Goal: Task Accomplishment & Management: Manage account settings

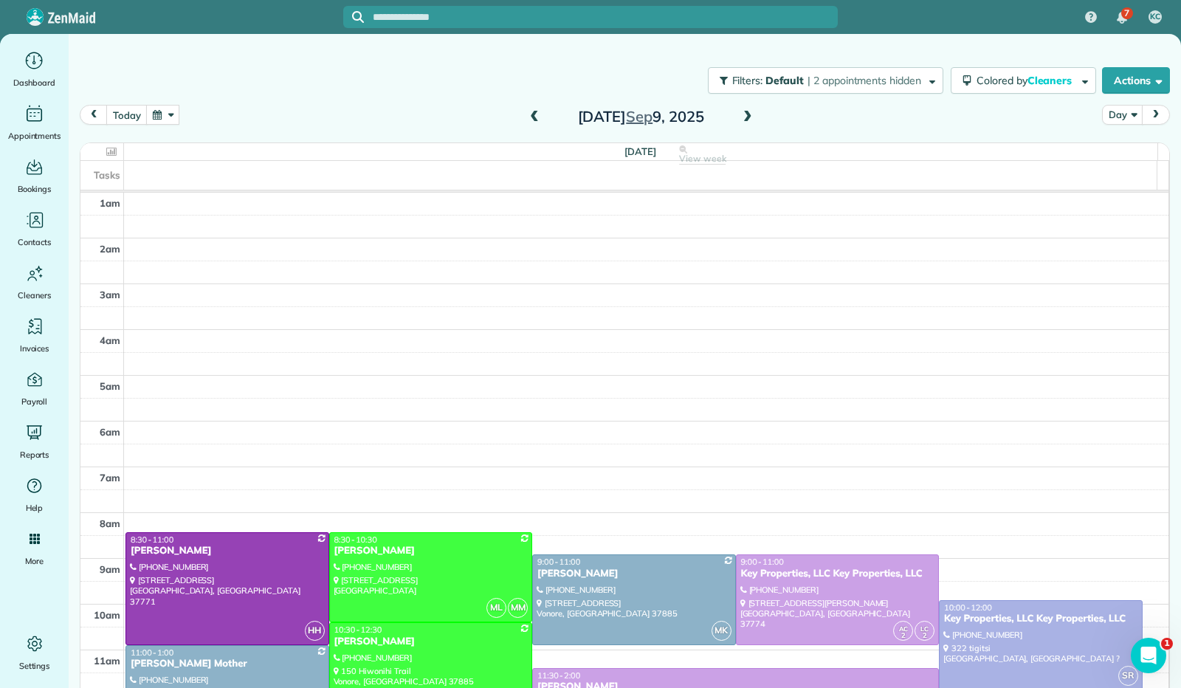
scroll to position [267, 0]
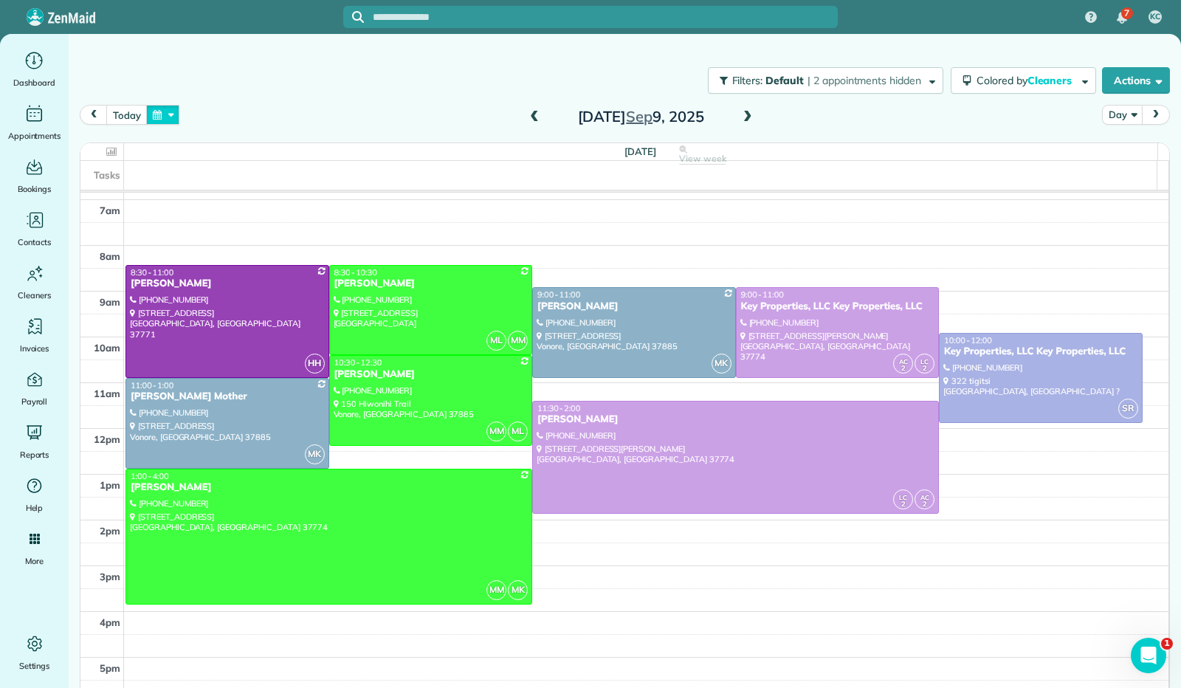
click at [177, 113] on button "button" at bounding box center [163, 115] width 34 height 20
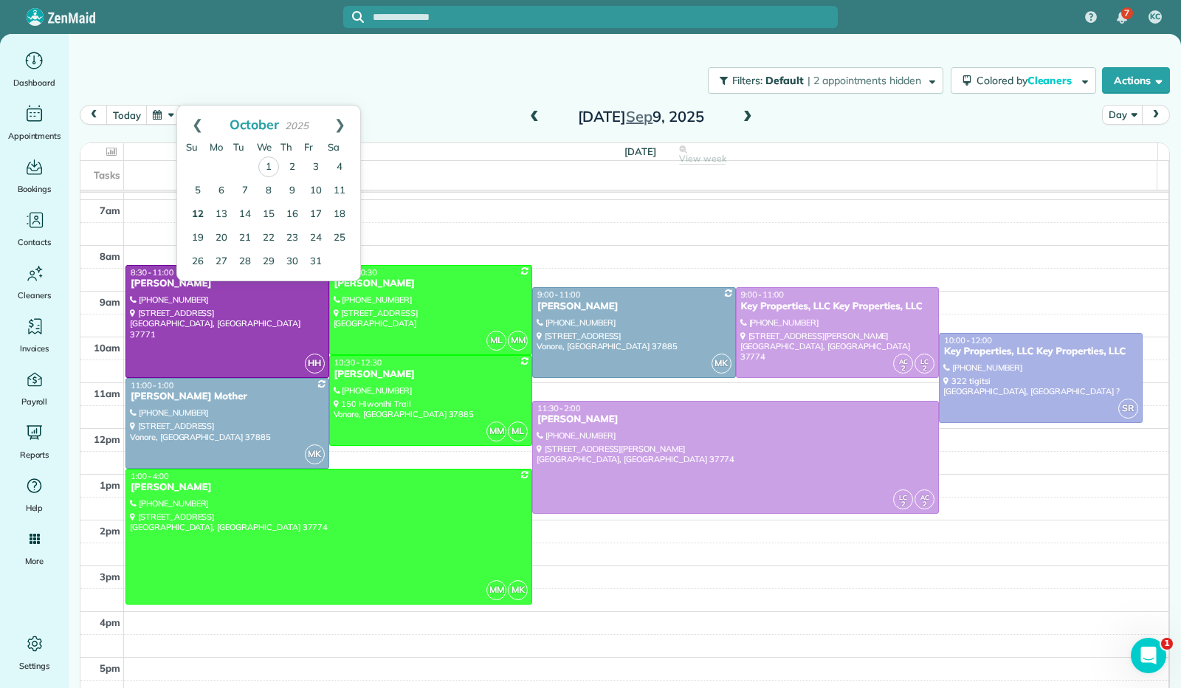
click at [200, 214] on link "12" at bounding box center [198, 215] width 24 height 24
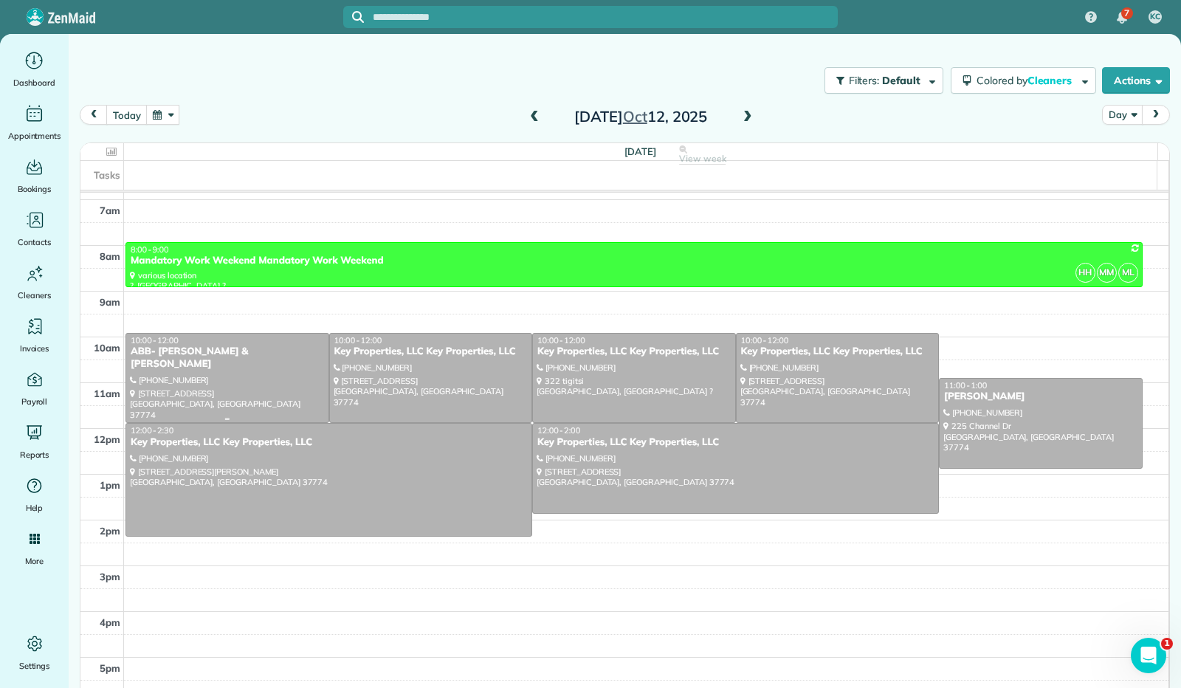
click at [204, 382] on div at bounding box center [227, 378] width 202 height 89
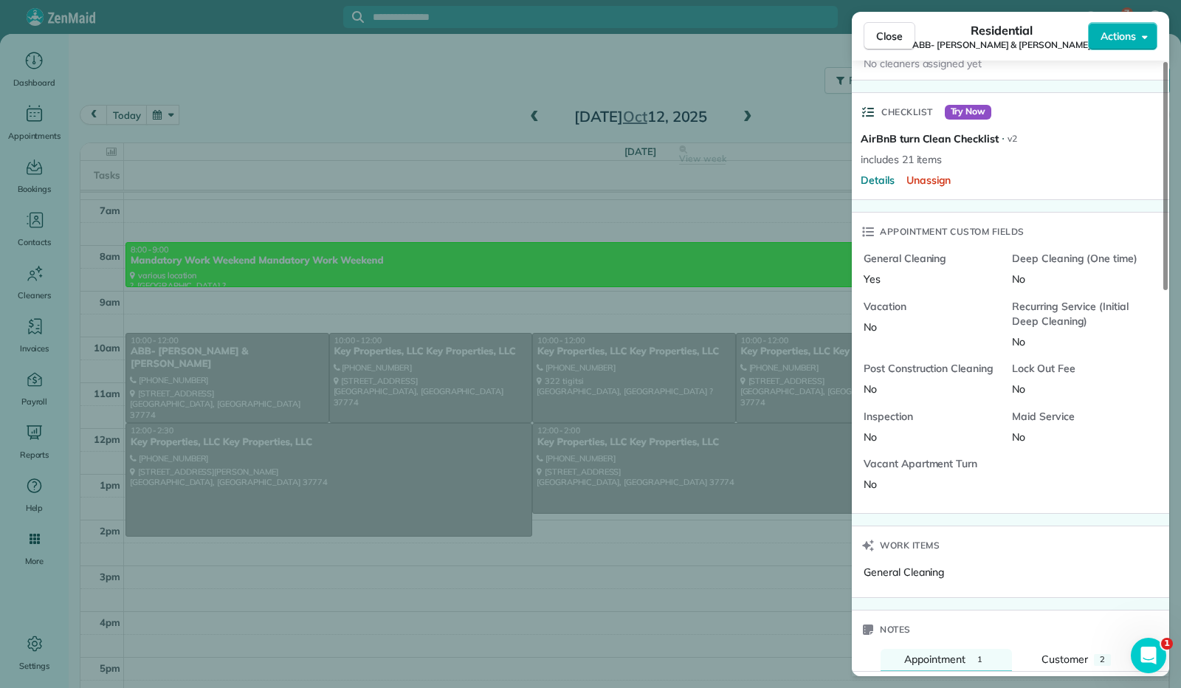
scroll to position [1034, 0]
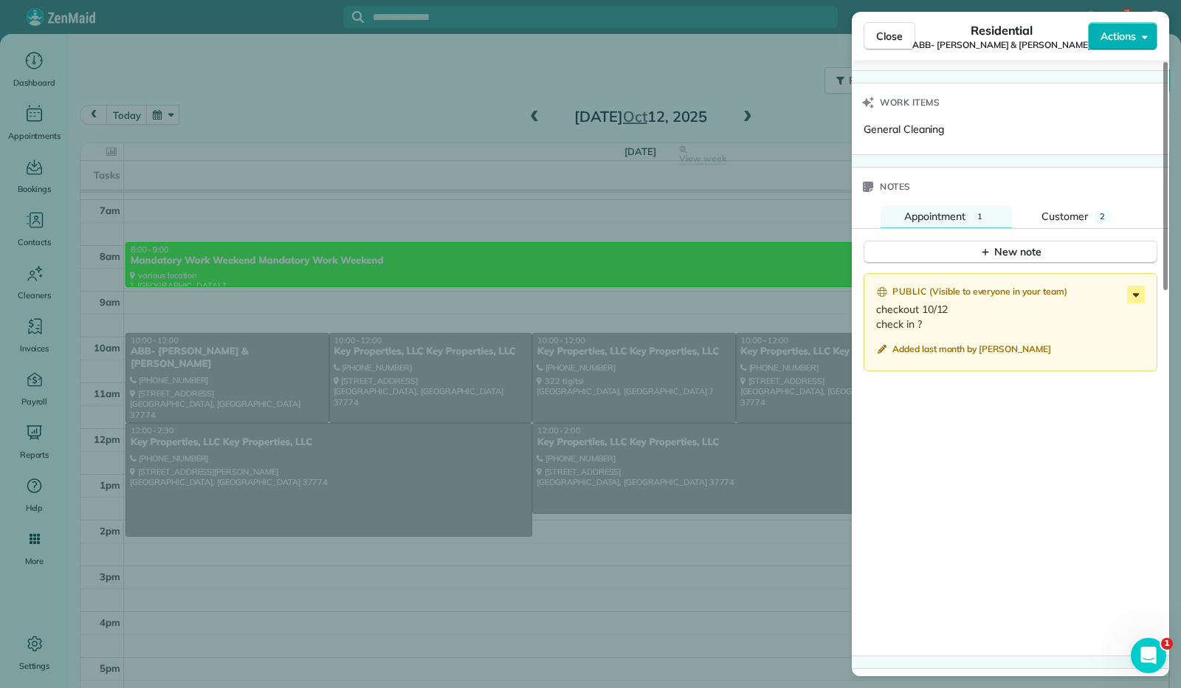
click at [1132, 286] on icon at bounding box center [1136, 295] width 18 height 18
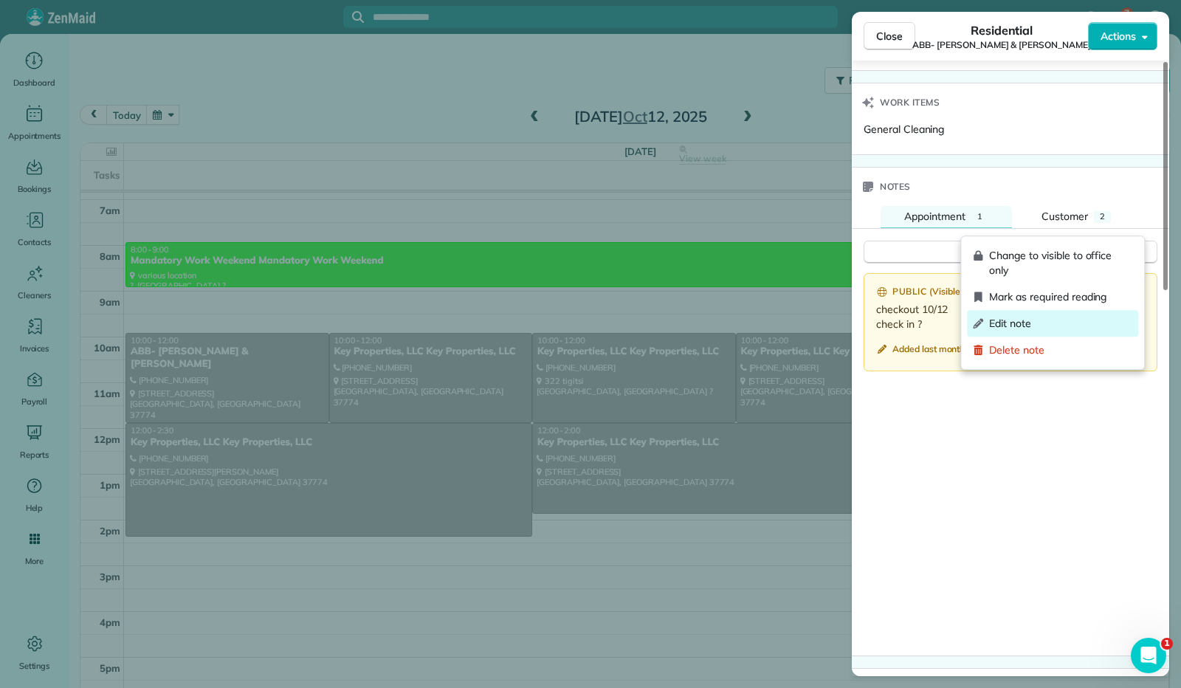
click at [1034, 325] on span "Edit note" at bounding box center [1060, 323] width 143 height 15
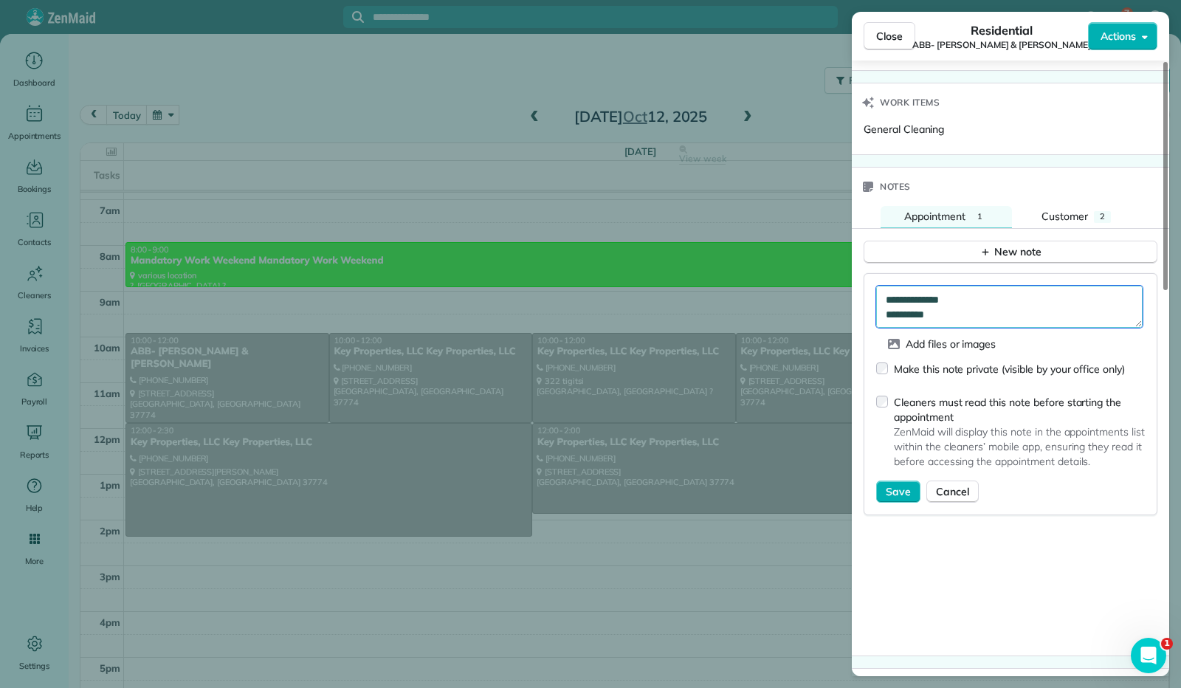
click at [947, 286] on textarea "**********" at bounding box center [1009, 307] width 267 height 42
type textarea "**********"
click at [894, 484] on span "Save" at bounding box center [898, 491] width 25 height 15
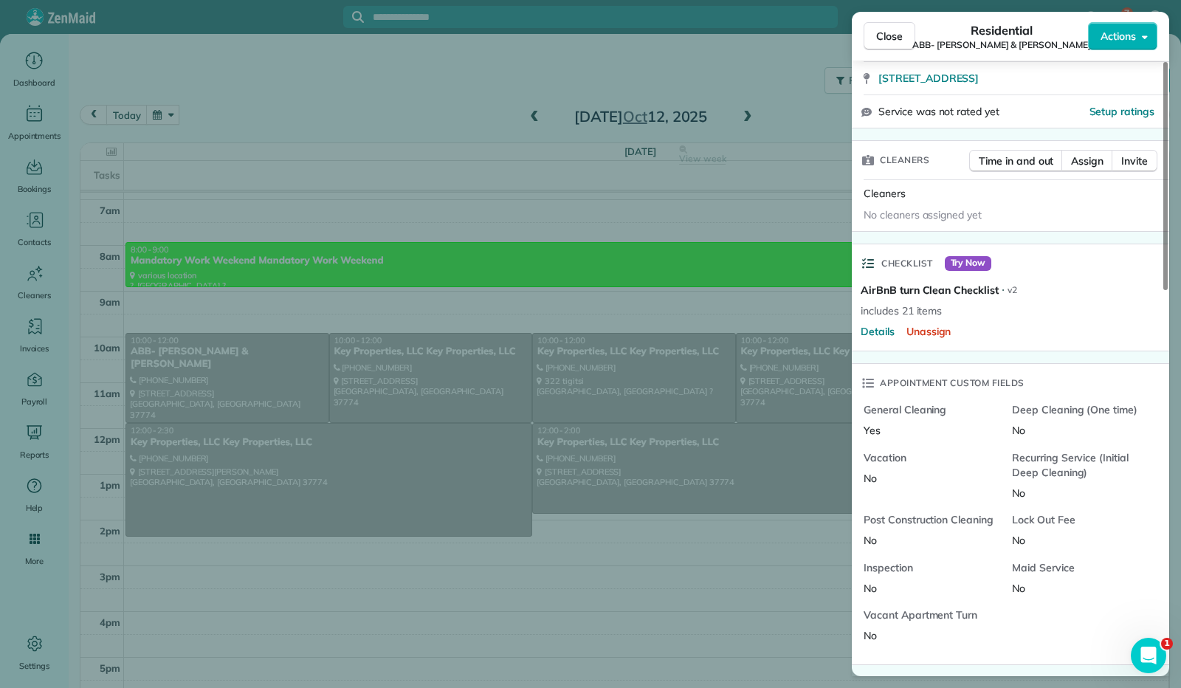
scroll to position [74, 0]
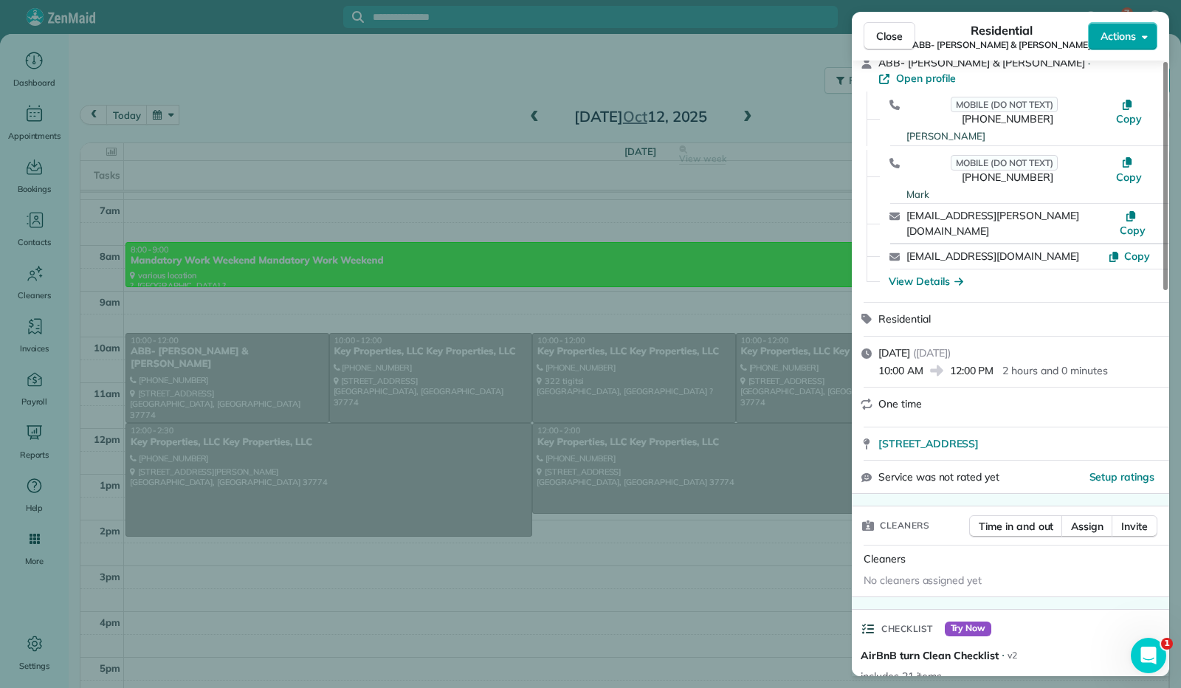
click at [1147, 39] on icon "button" at bounding box center [1145, 36] width 6 height 11
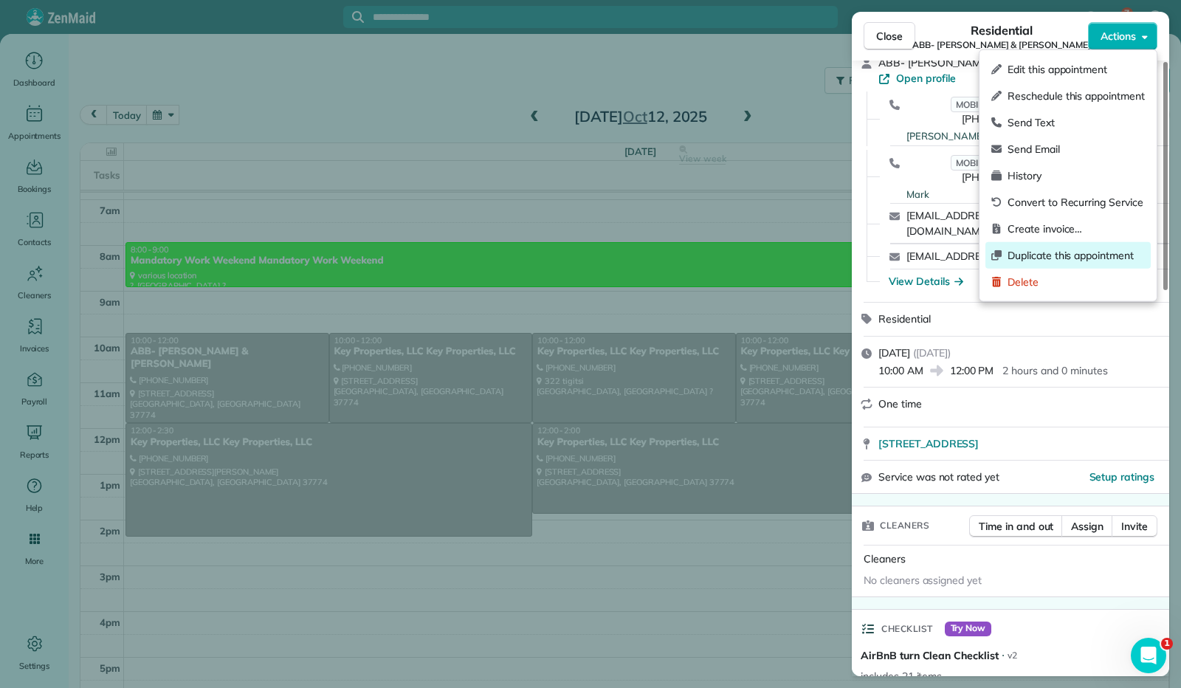
click at [1056, 246] on div "Duplicate this appointment" at bounding box center [1068, 255] width 165 height 27
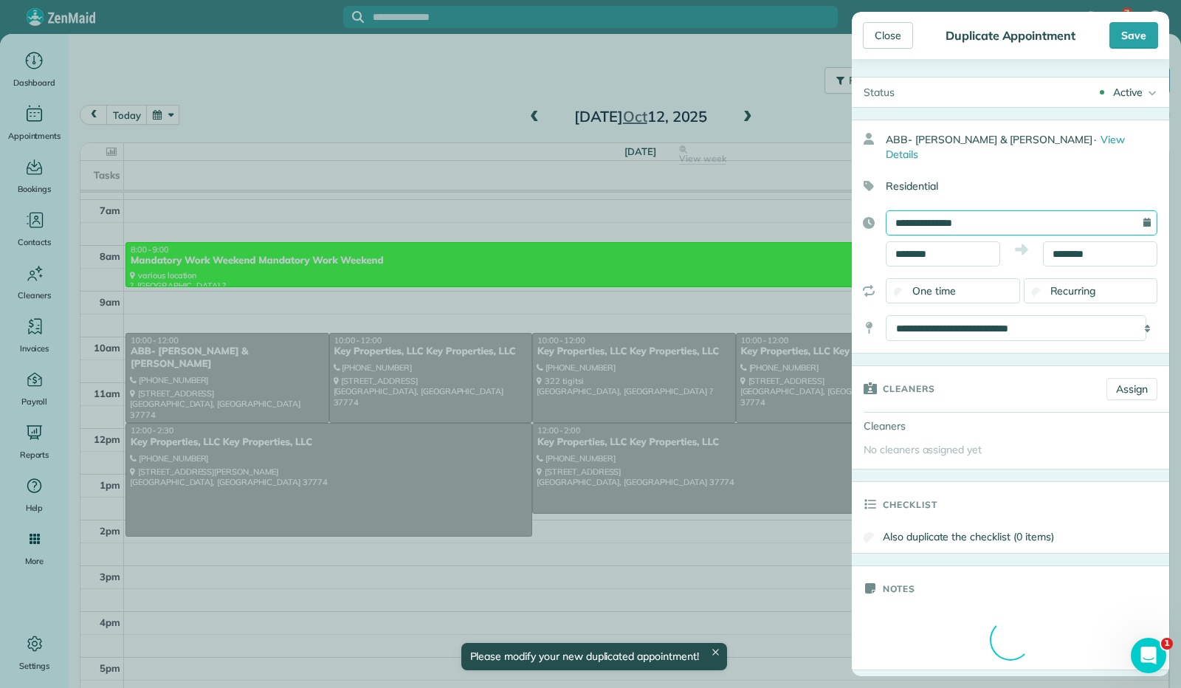
click at [946, 210] on input "**********" at bounding box center [1022, 222] width 272 height 25
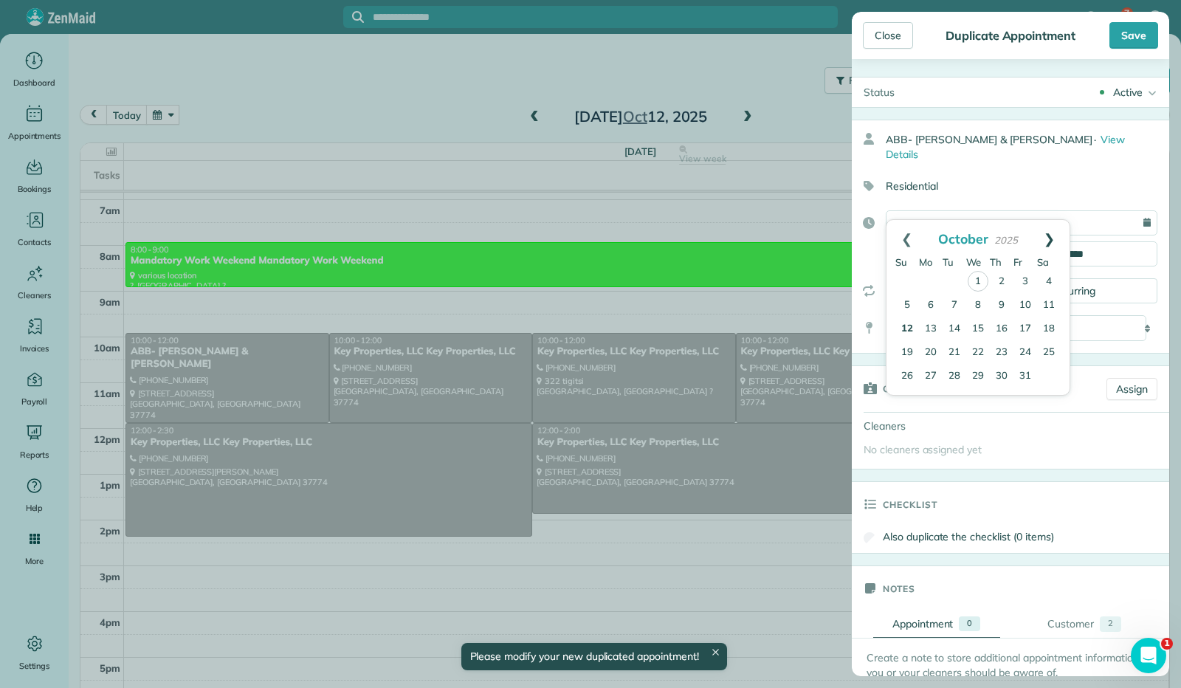
click at [1048, 231] on link "Next" at bounding box center [1049, 238] width 41 height 37
click at [899, 398] on link "30" at bounding box center [908, 400] width 24 height 24
type input "**********"
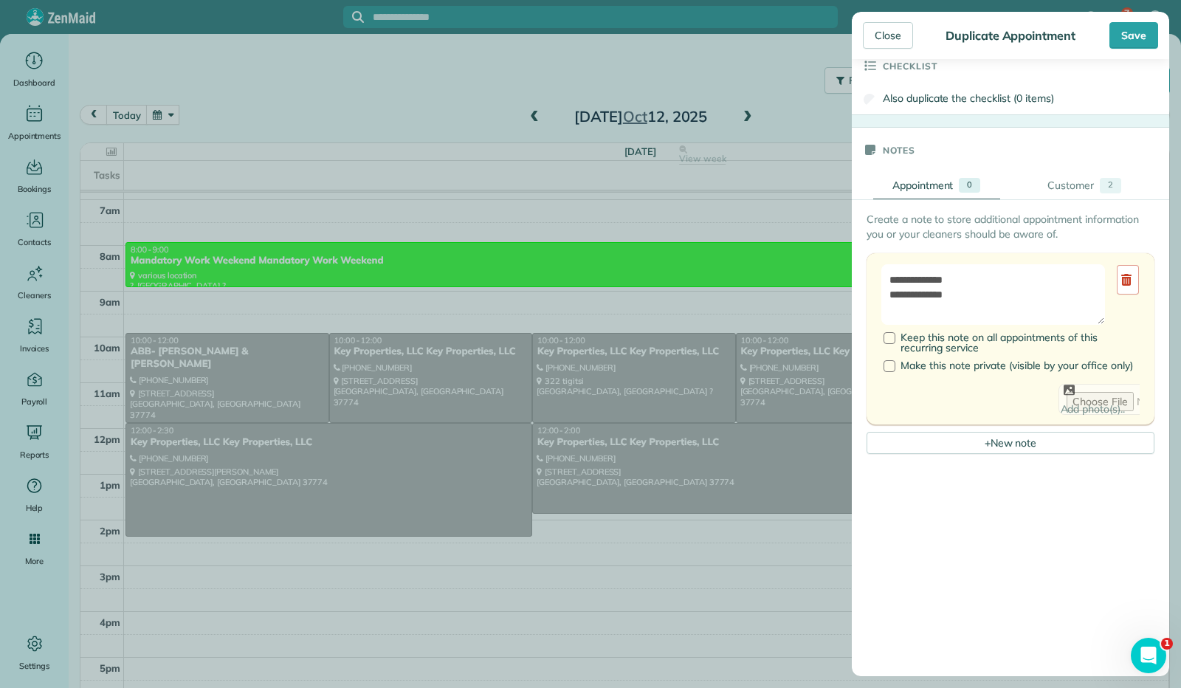
scroll to position [443, 0]
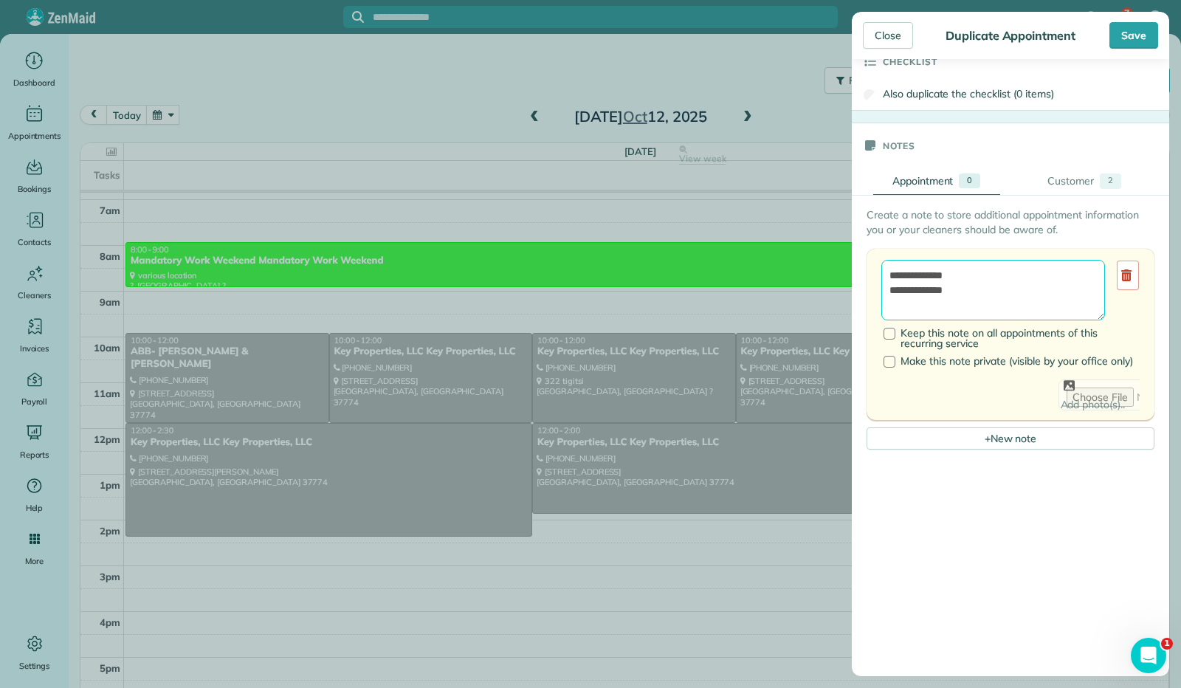
drag, startPoint x: 970, startPoint y: 277, endPoint x: 850, endPoint y: 274, distance: 120.4
click at [850, 274] on aside "Close Duplicate Appointment Save Status Active Active Stand-By Cancelled" at bounding box center [1010, 344] width 341 height 688
click at [976, 260] on textarea "**********" at bounding box center [993, 290] width 224 height 60
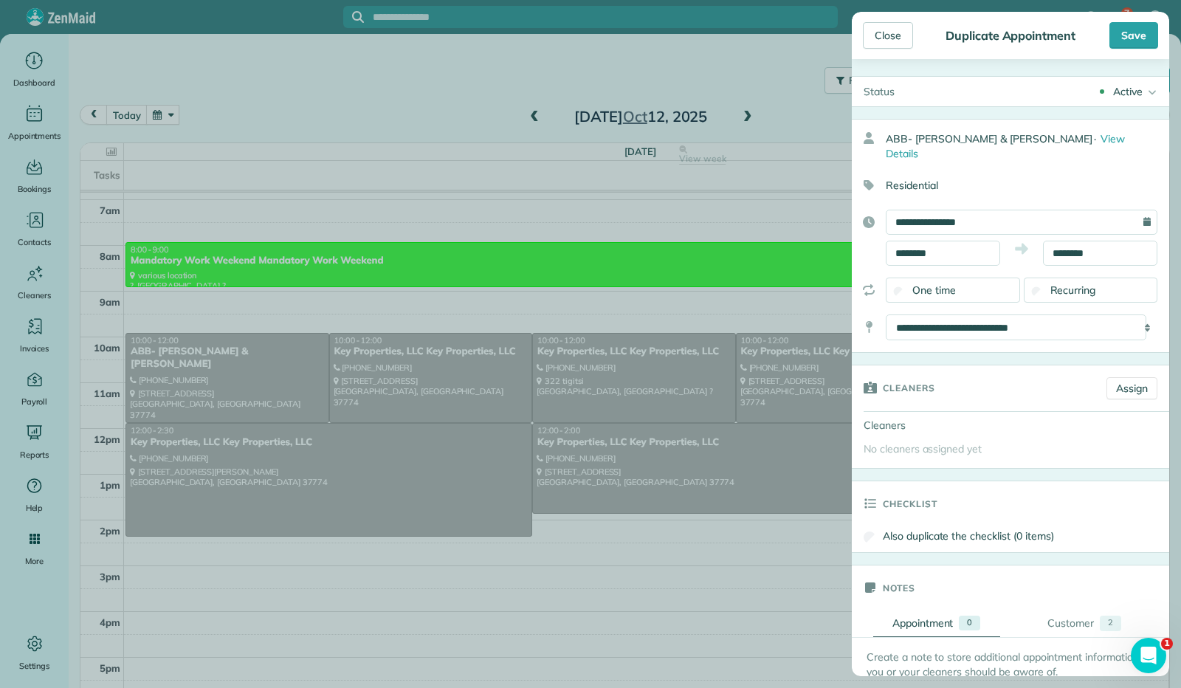
scroll to position [0, 0]
type textarea "**********"
click at [1133, 35] on div "Save" at bounding box center [1134, 35] width 49 height 27
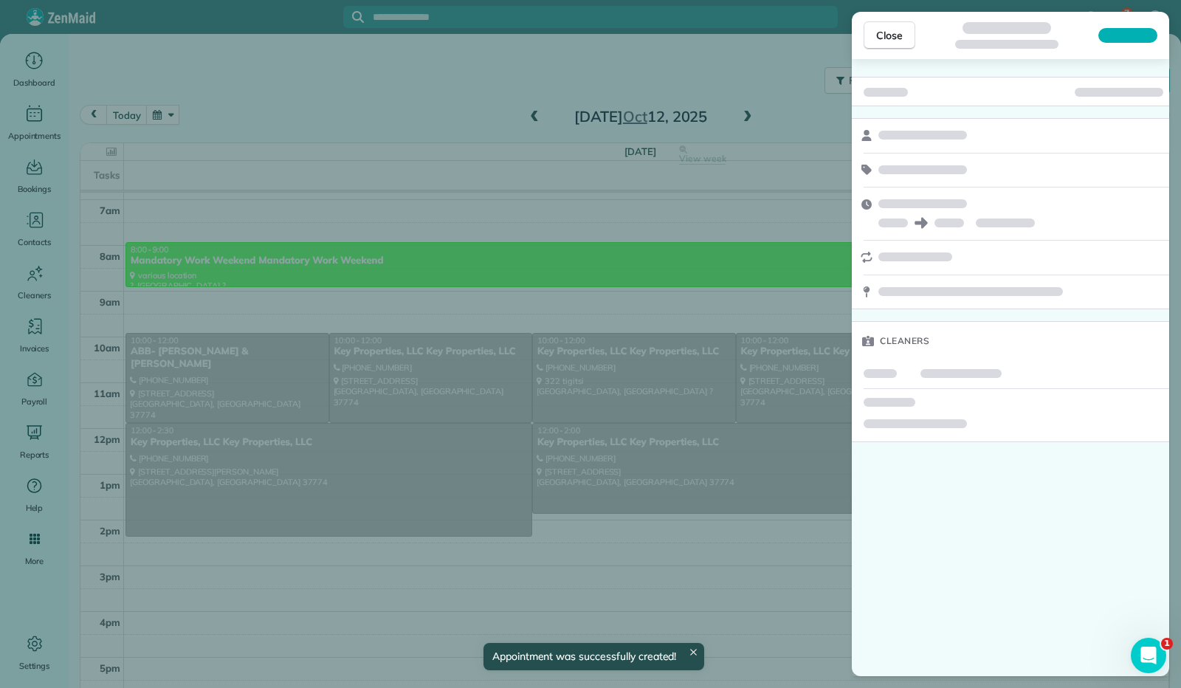
scroll to position [252, 0]
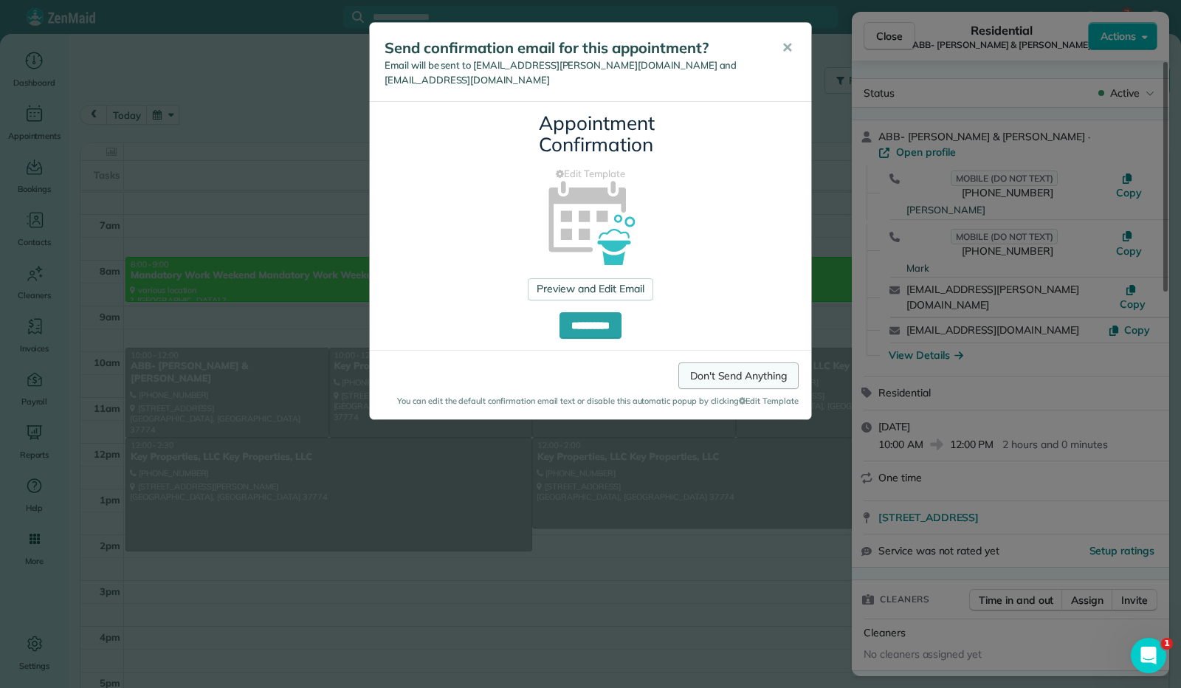
click at [728, 364] on link "Don't Send Anything" at bounding box center [738, 375] width 120 height 27
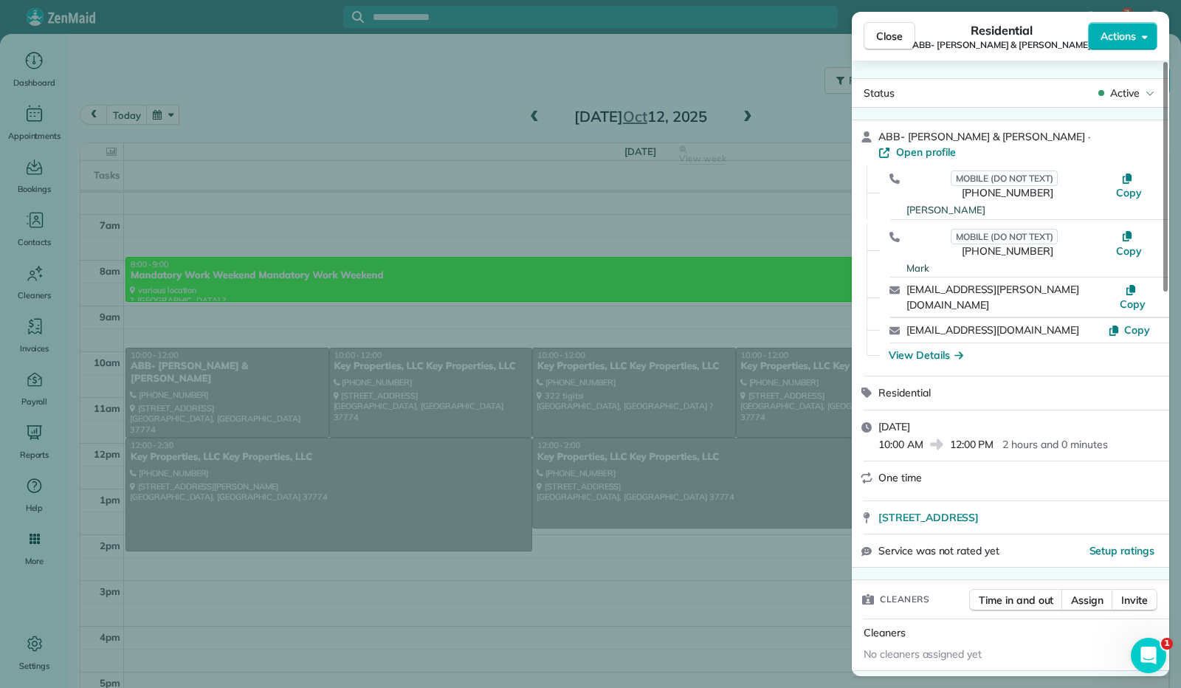
click at [870, 39] on button "Close" at bounding box center [890, 36] width 52 height 28
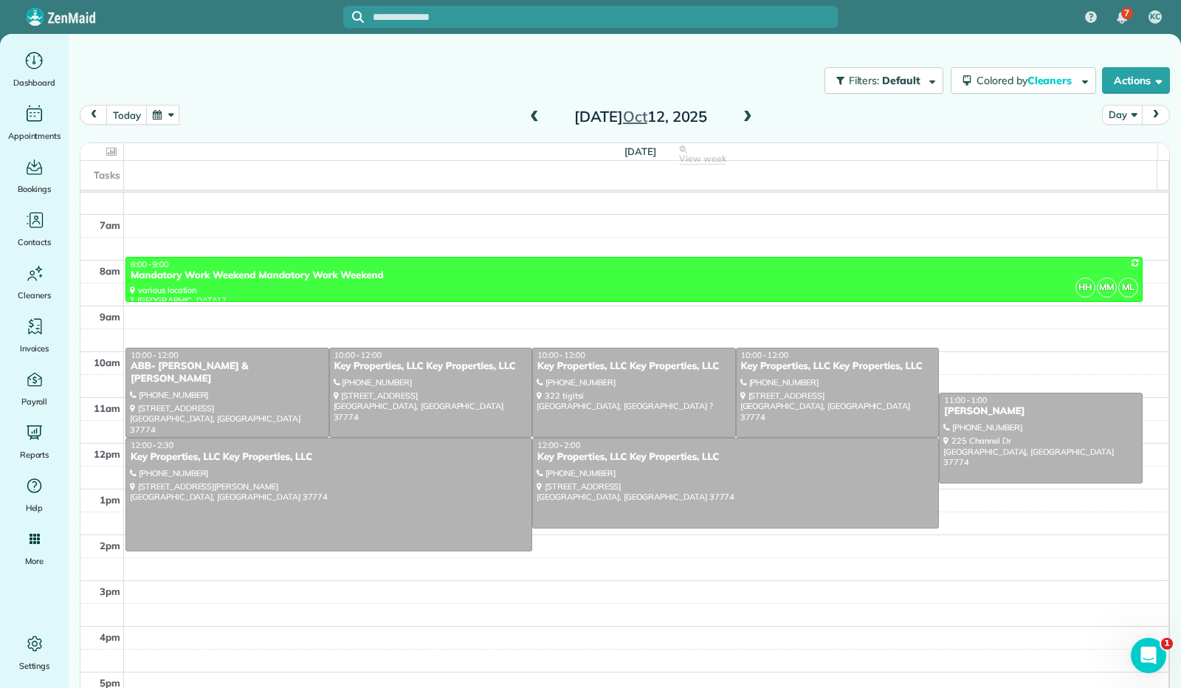
click at [165, 114] on button "button" at bounding box center [163, 115] width 34 height 20
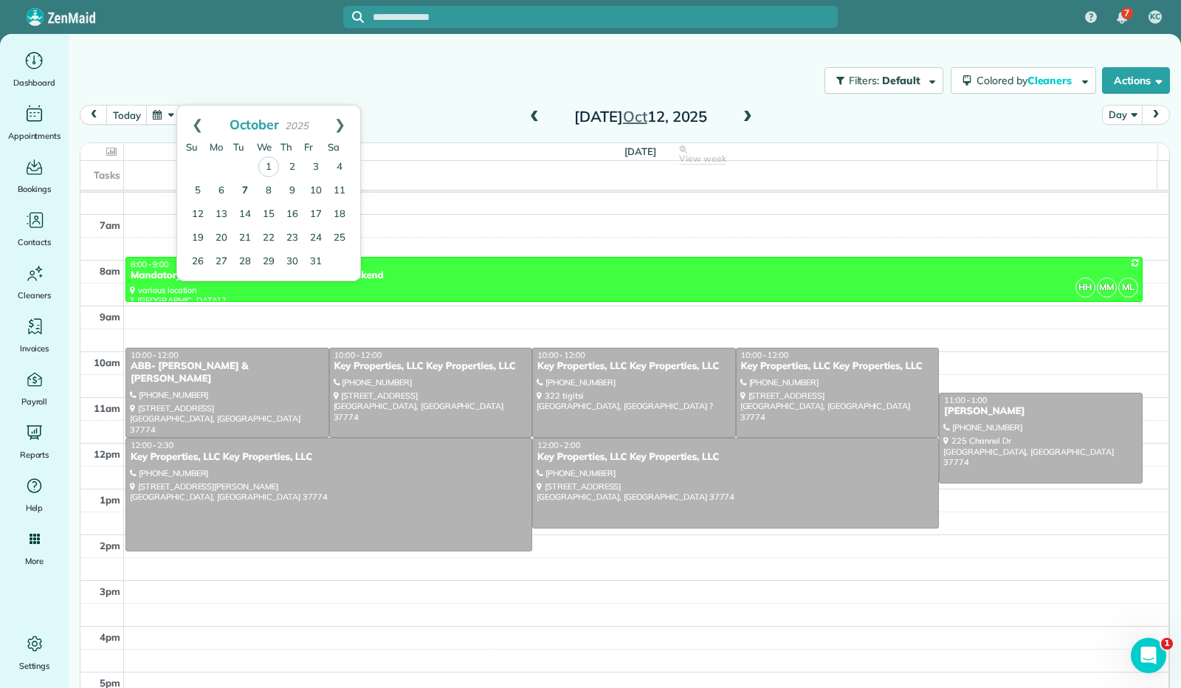
click at [242, 188] on link "7" at bounding box center [245, 191] width 24 height 24
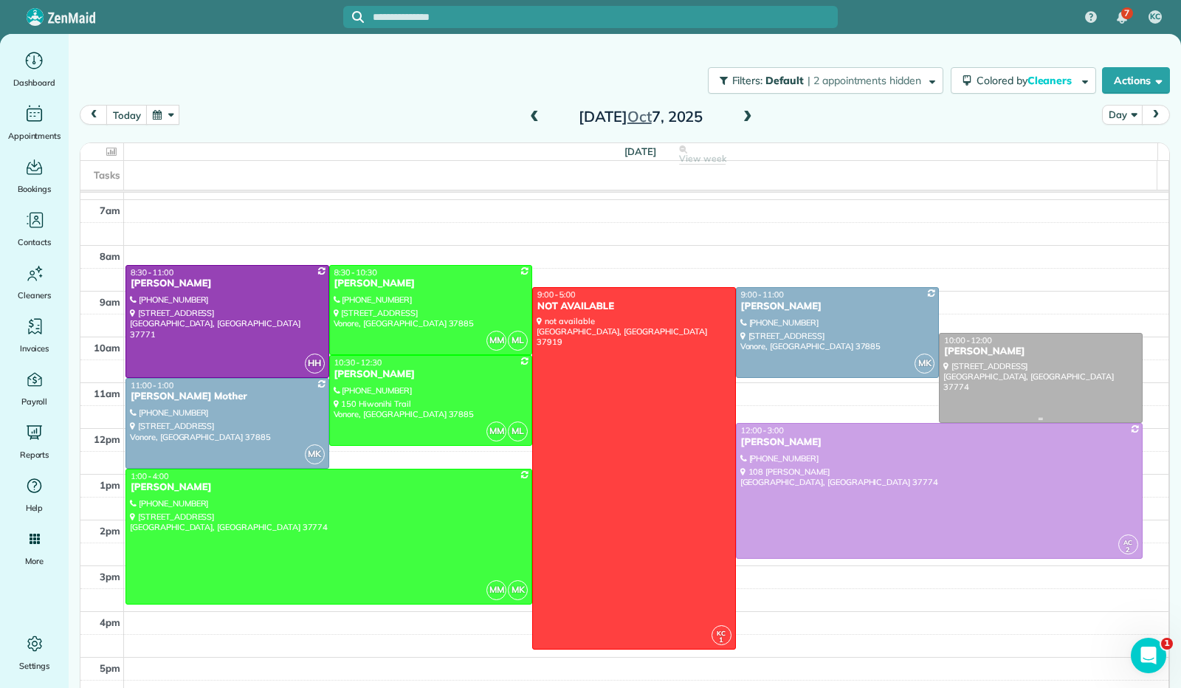
click at [1051, 397] on div at bounding box center [1041, 378] width 202 height 89
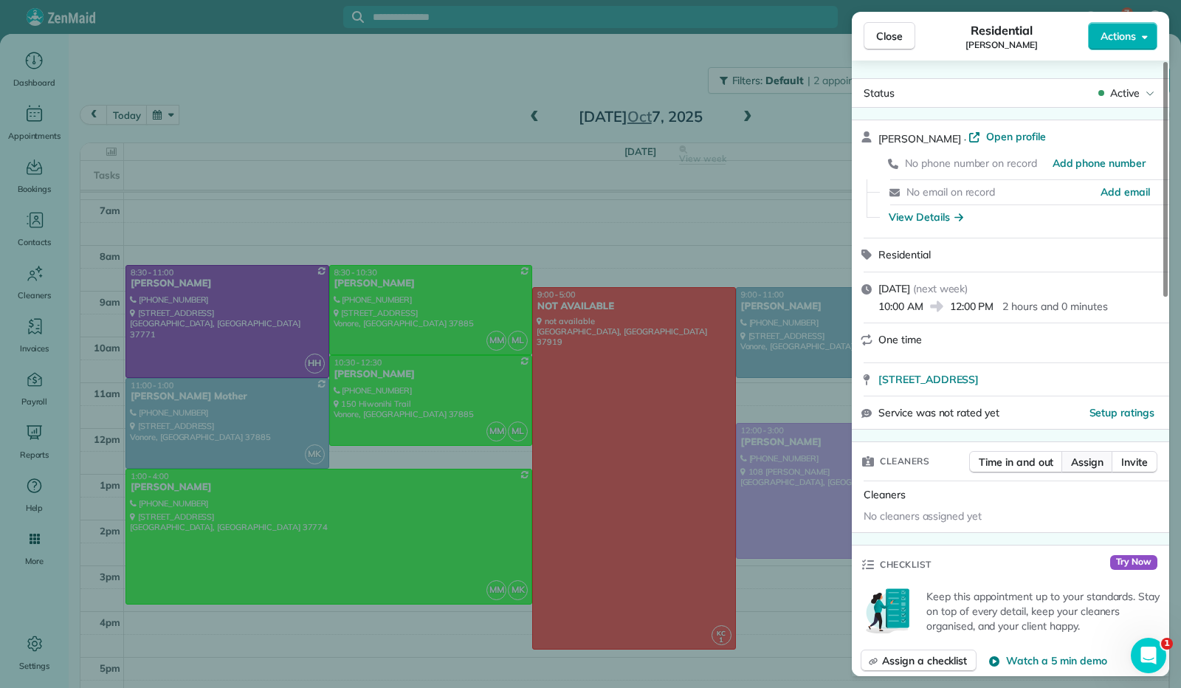
click at [1087, 467] on button "Assign" at bounding box center [1088, 462] width 52 height 22
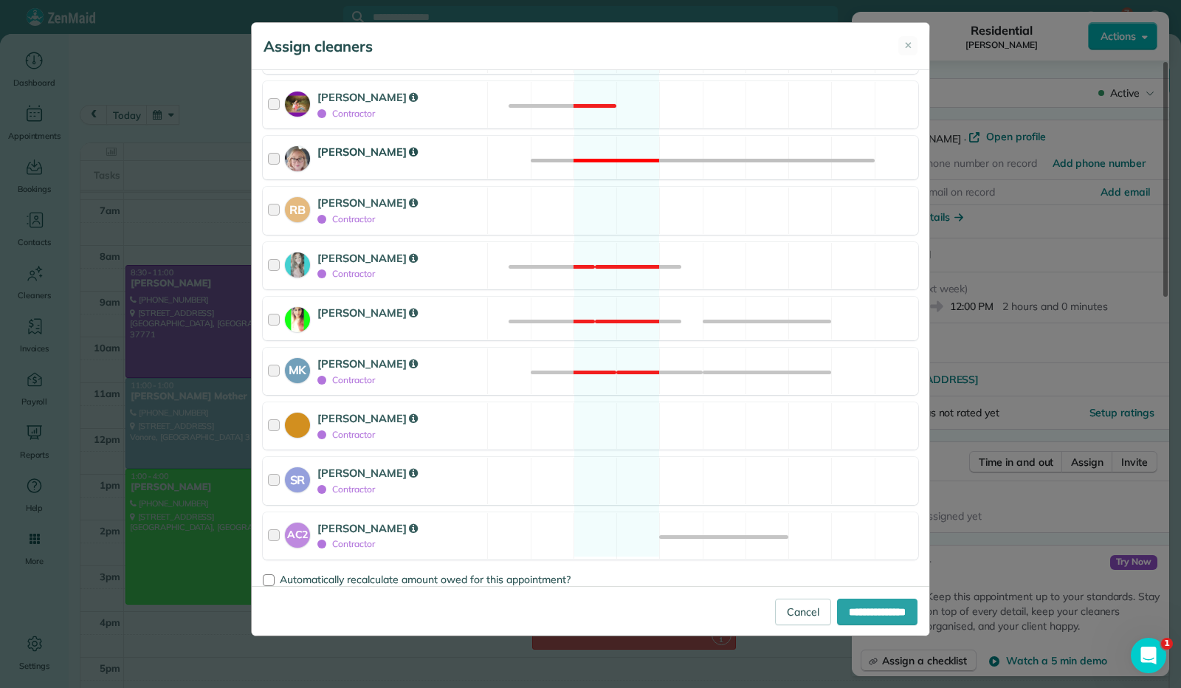
scroll to position [216, 0]
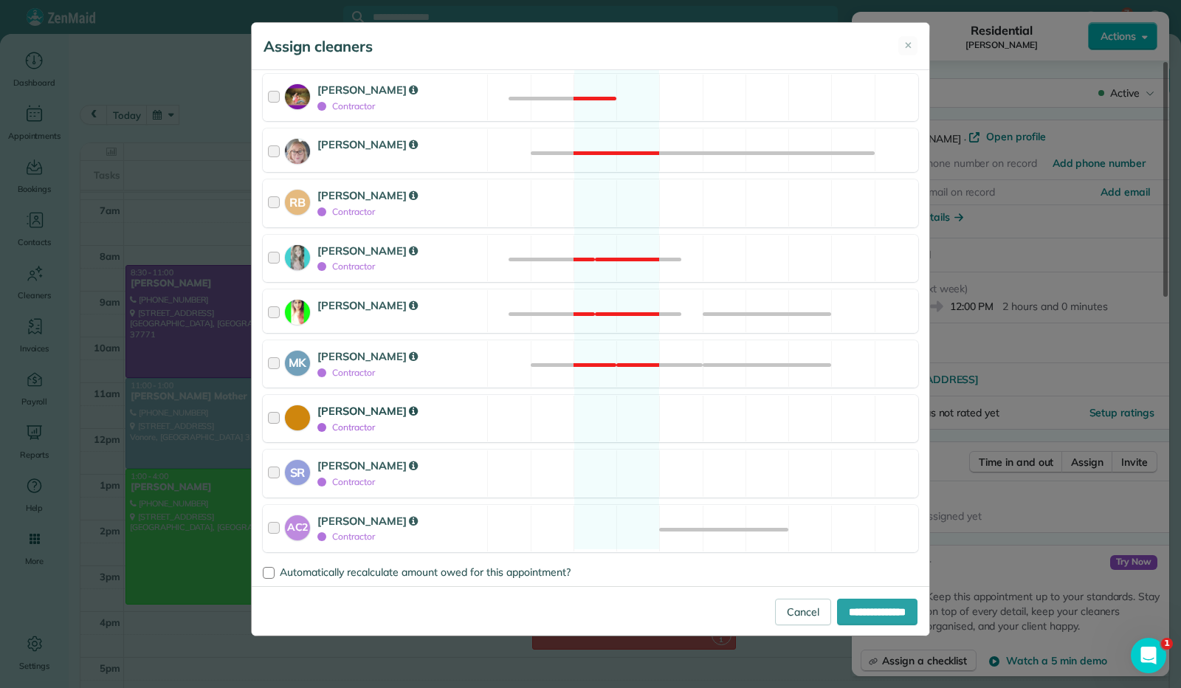
click at [270, 417] on div at bounding box center [276, 418] width 17 height 31
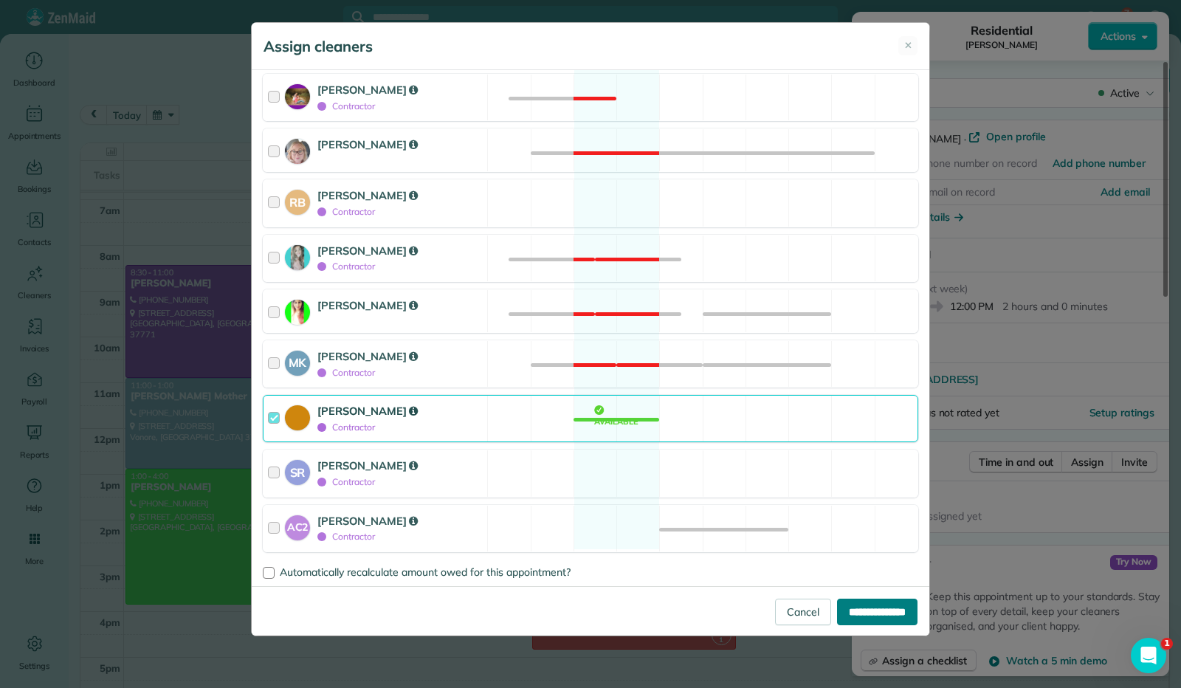
click at [852, 618] on input "**********" at bounding box center [877, 612] width 80 height 27
type input "**********"
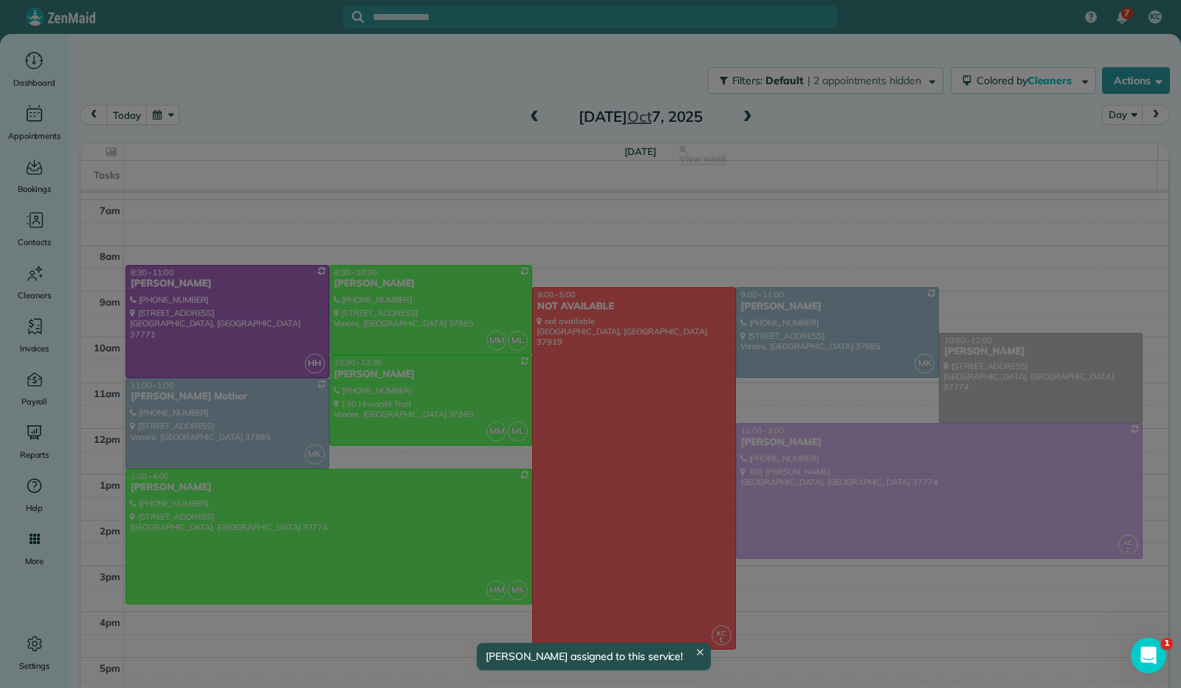
scroll to position [252, 0]
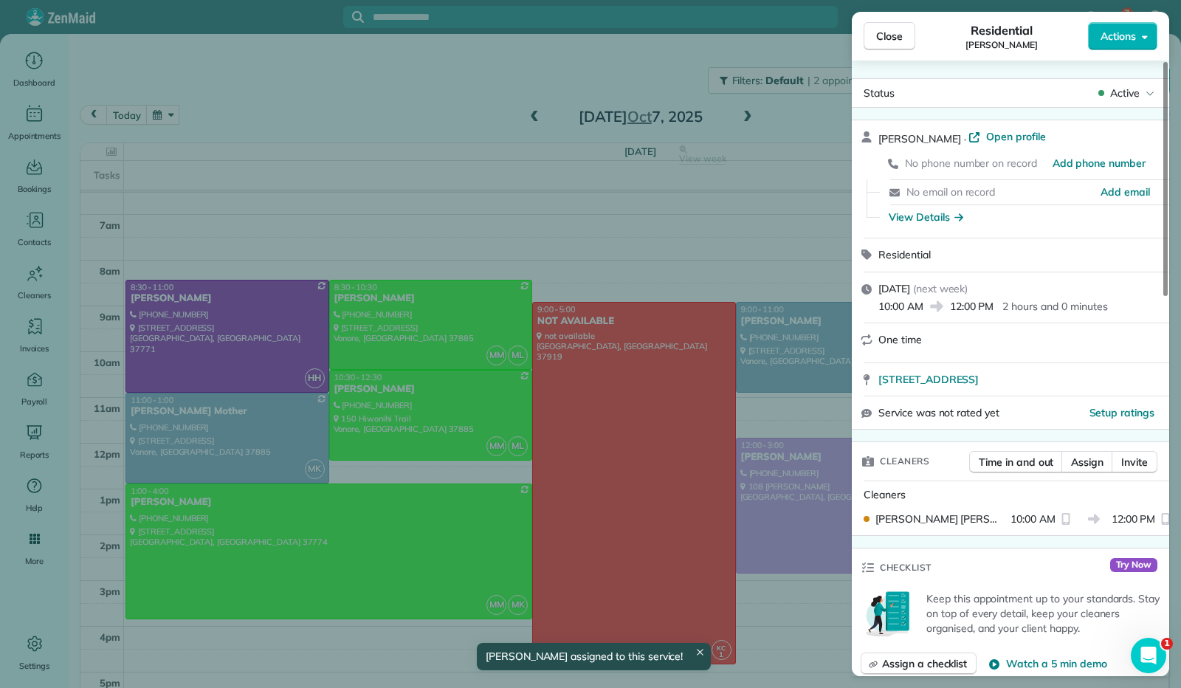
click at [881, 42] on span "Close" at bounding box center [889, 36] width 27 height 15
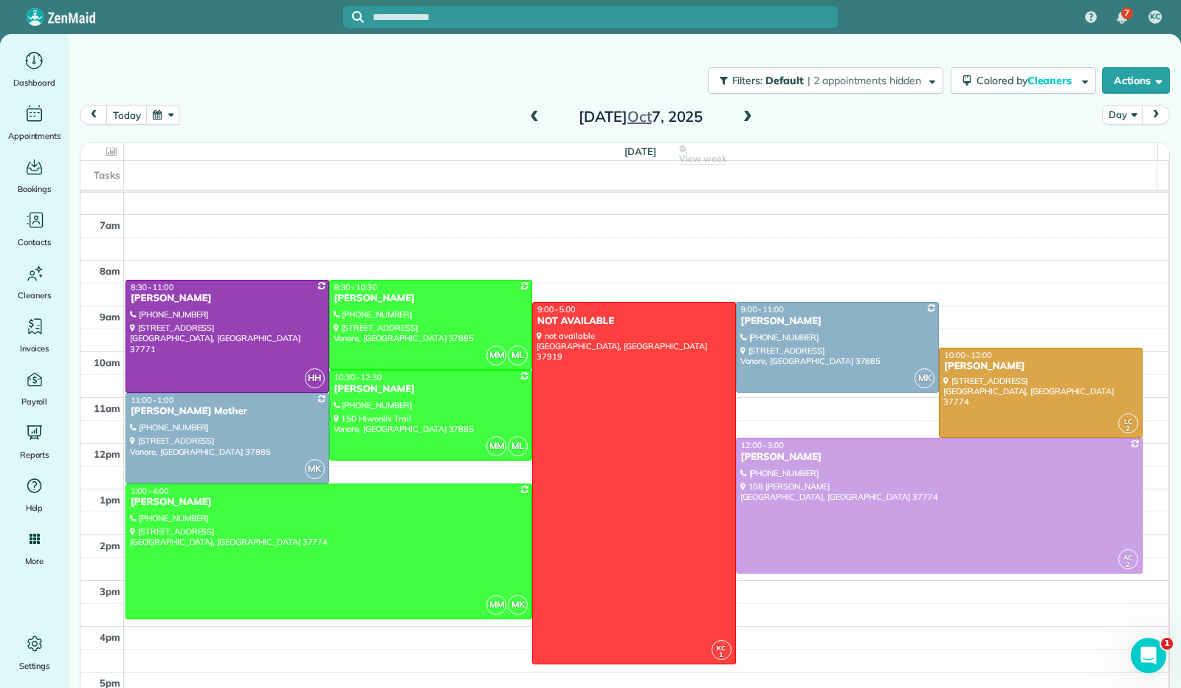
click at [528, 115] on span at bounding box center [534, 117] width 16 height 13
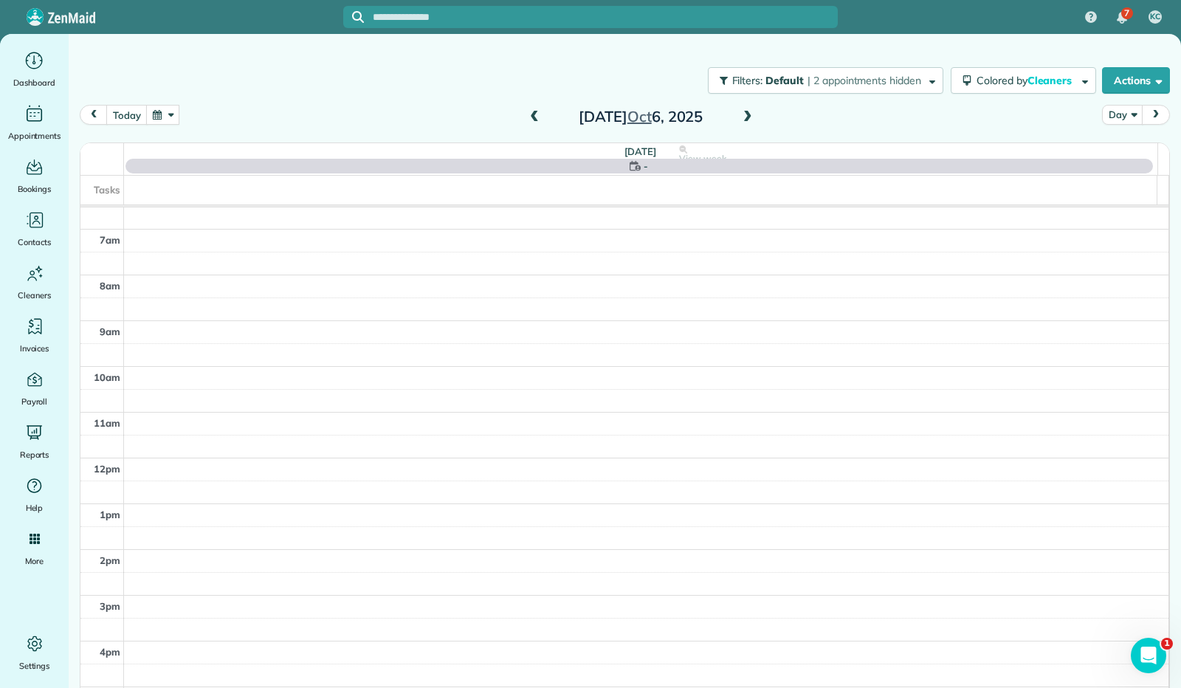
scroll to position [267, 0]
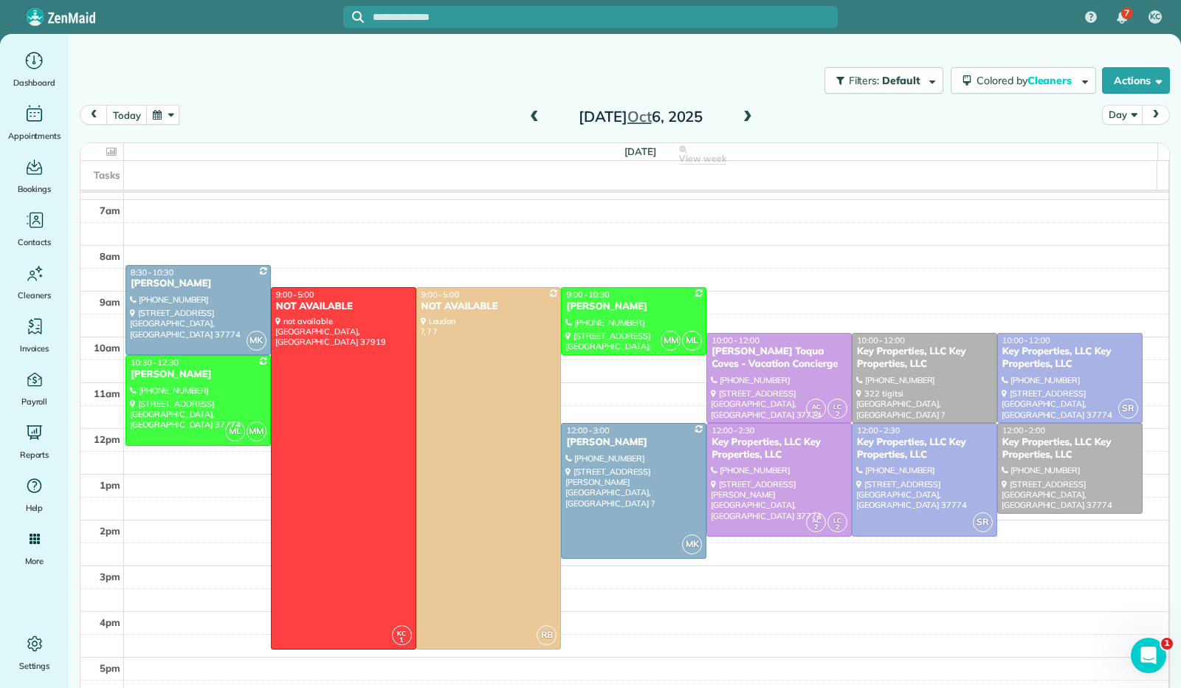
click at [744, 119] on span at bounding box center [748, 117] width 16 height 13
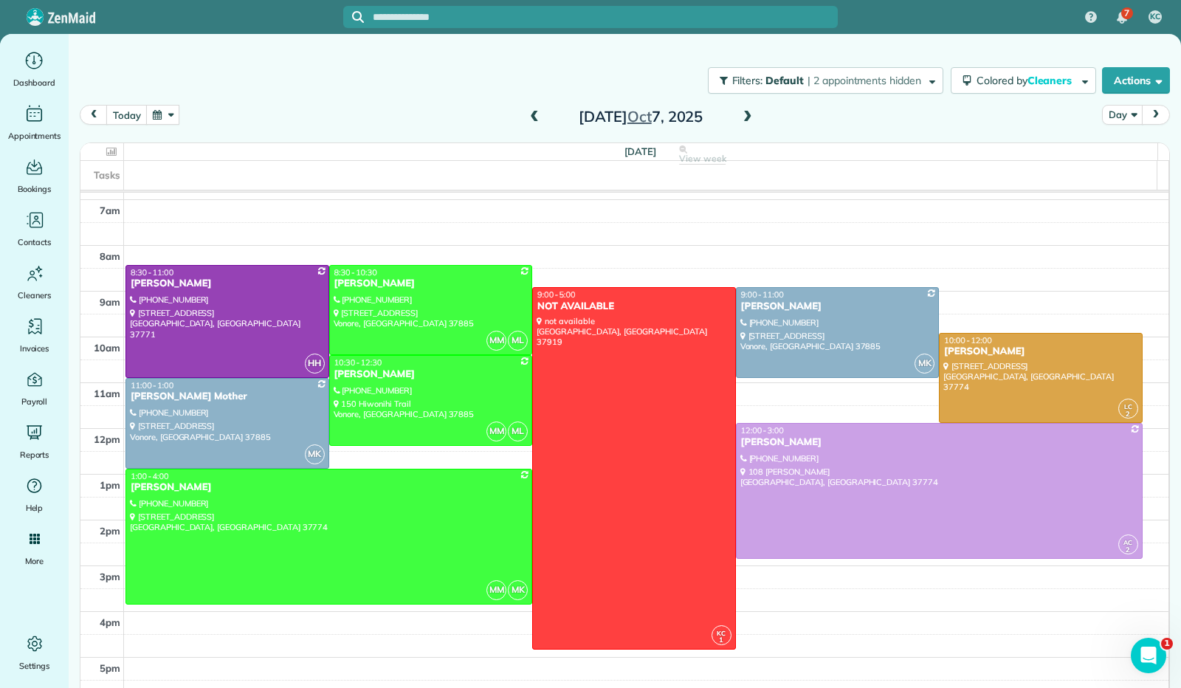
click at [532, 119] on span at bounding box center [534, 117] width 16 height 13
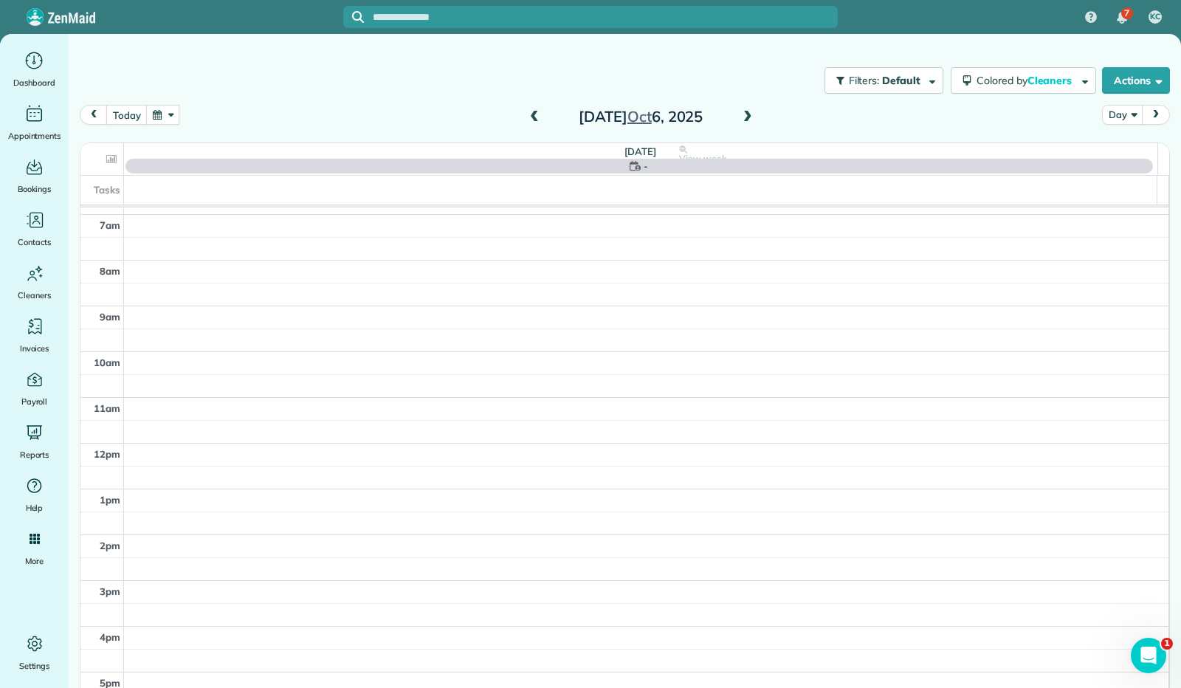
click at [745, 121] on span at bounding box center [748, 117] width 16 height 13
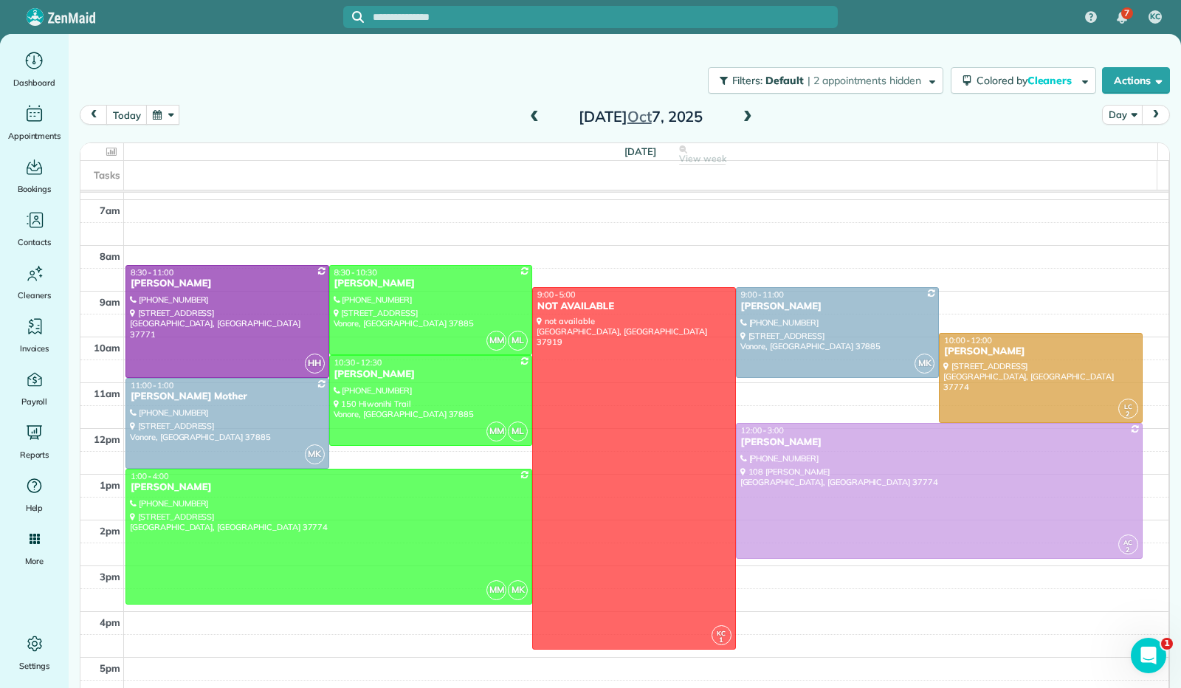
click at [745, 121] on span at bounding box center [748, 117] width 16 height 13
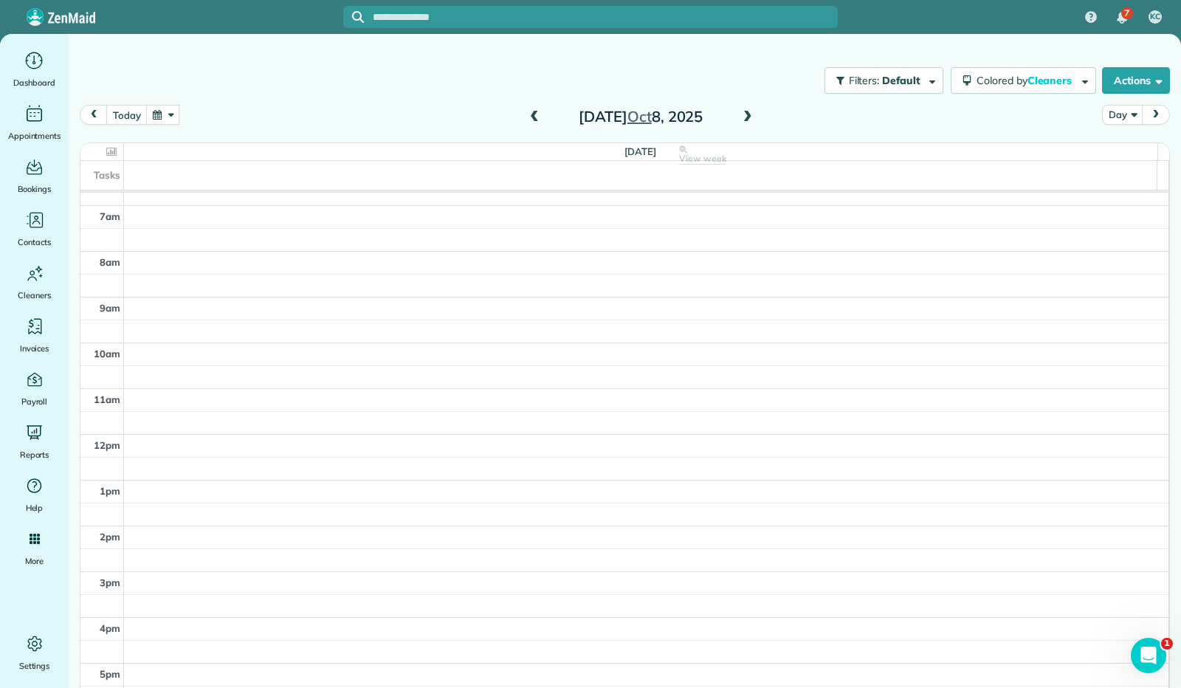
scroll to position [252, 0]
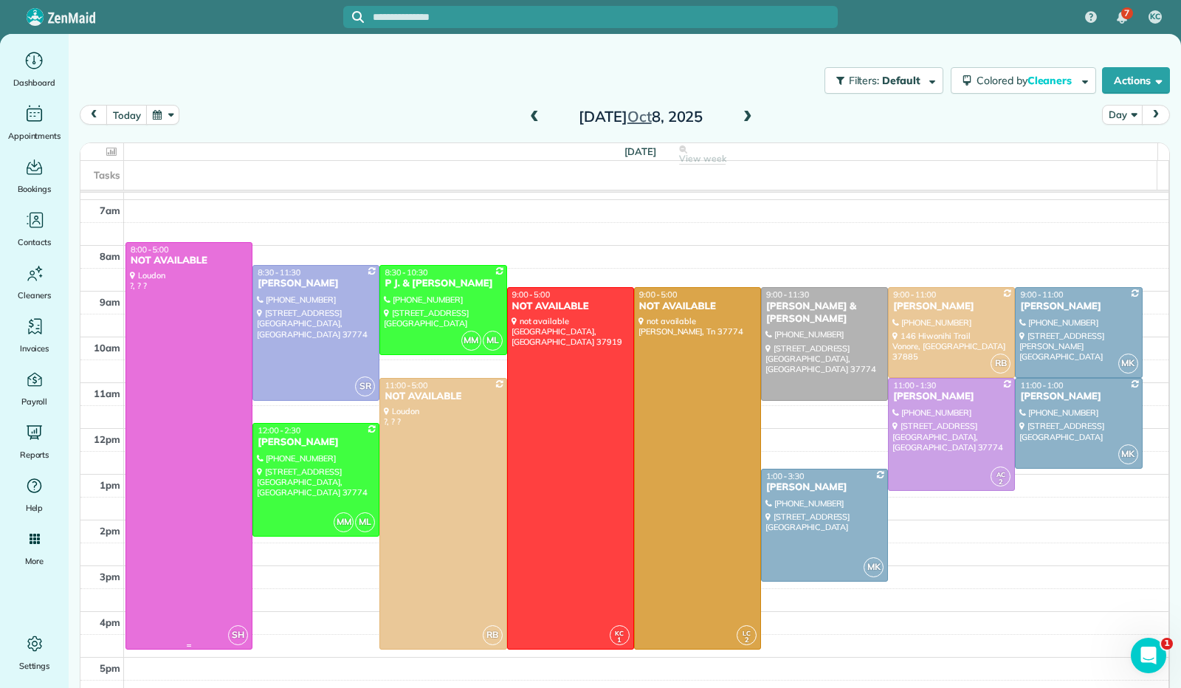
click at [192, 523] on div at bounding box center [189, 446] width 126 height 406
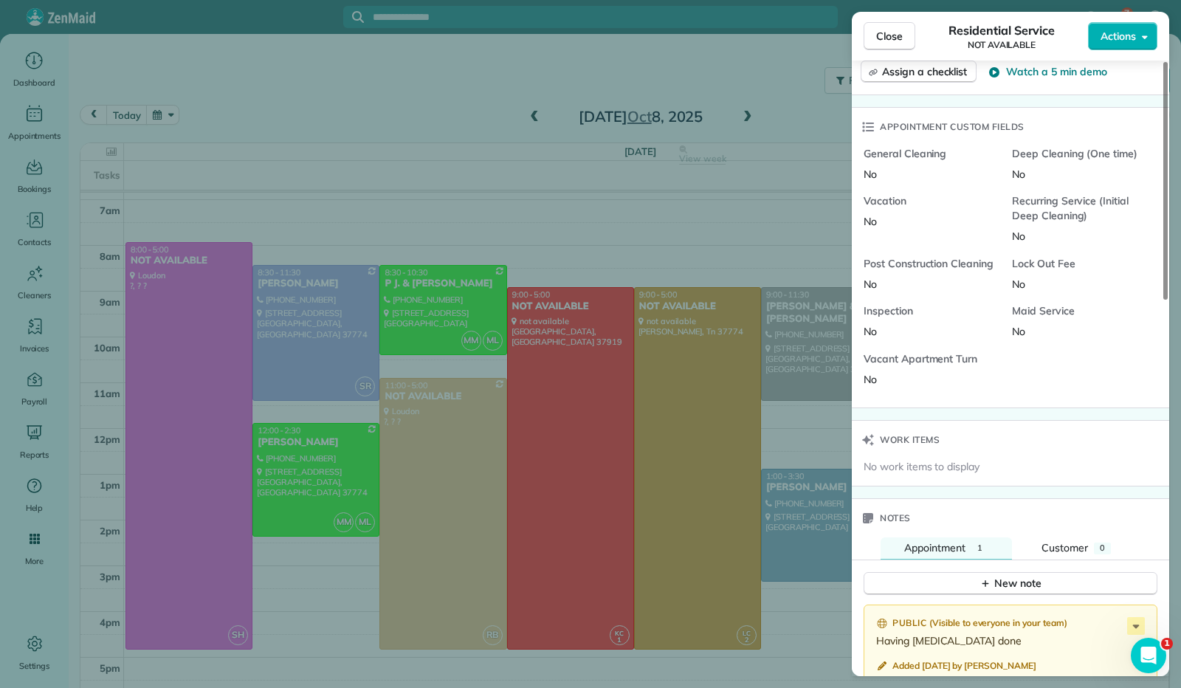
scroll to position [973, 0]
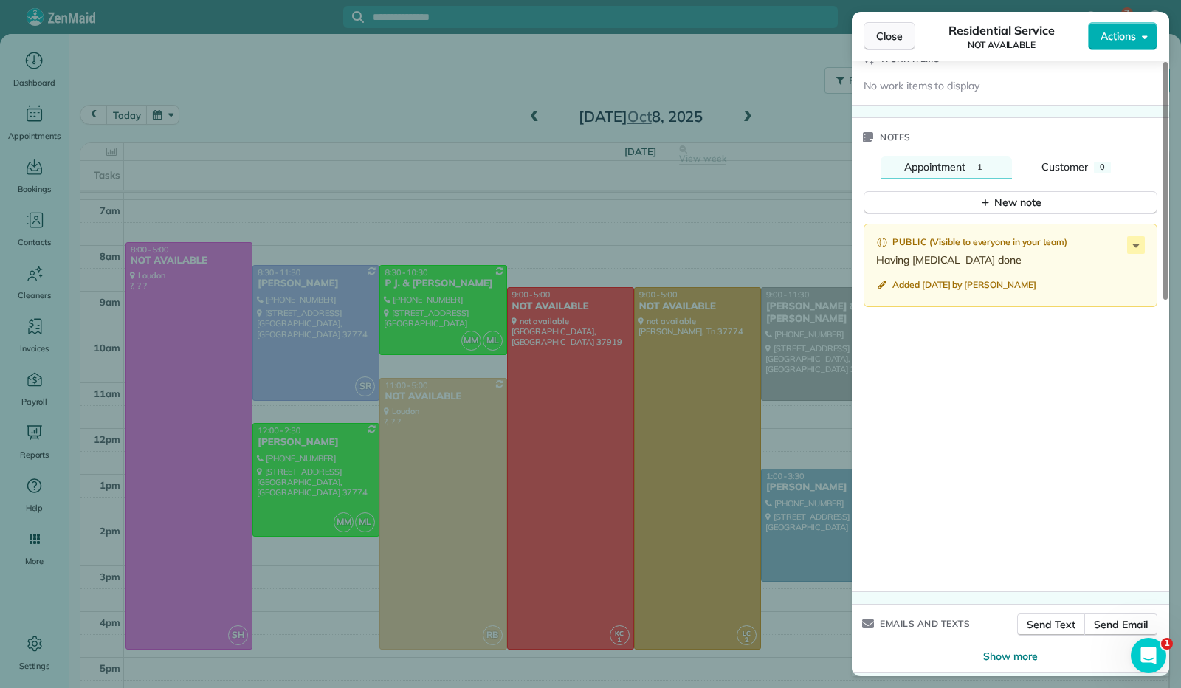
click at [875, 36] on button "Close" at bounding box center [890, 36] width 52 height 28
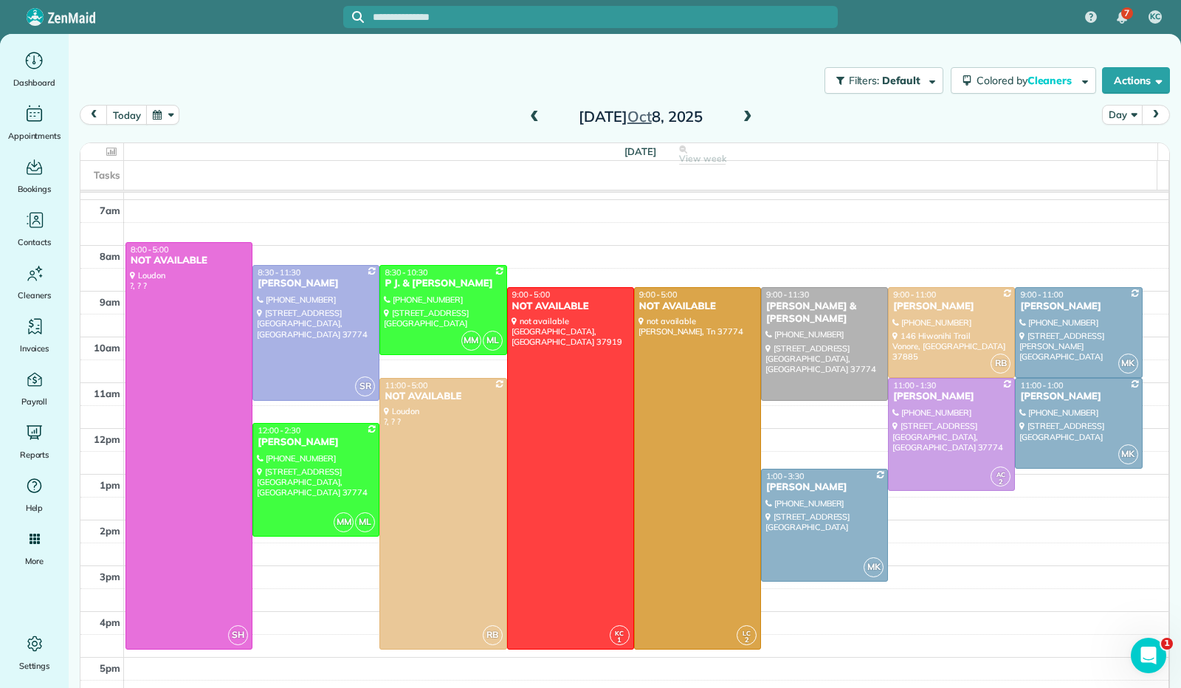
click at [740, 114] on span at bounding box center [748, 117] width 16 height 13
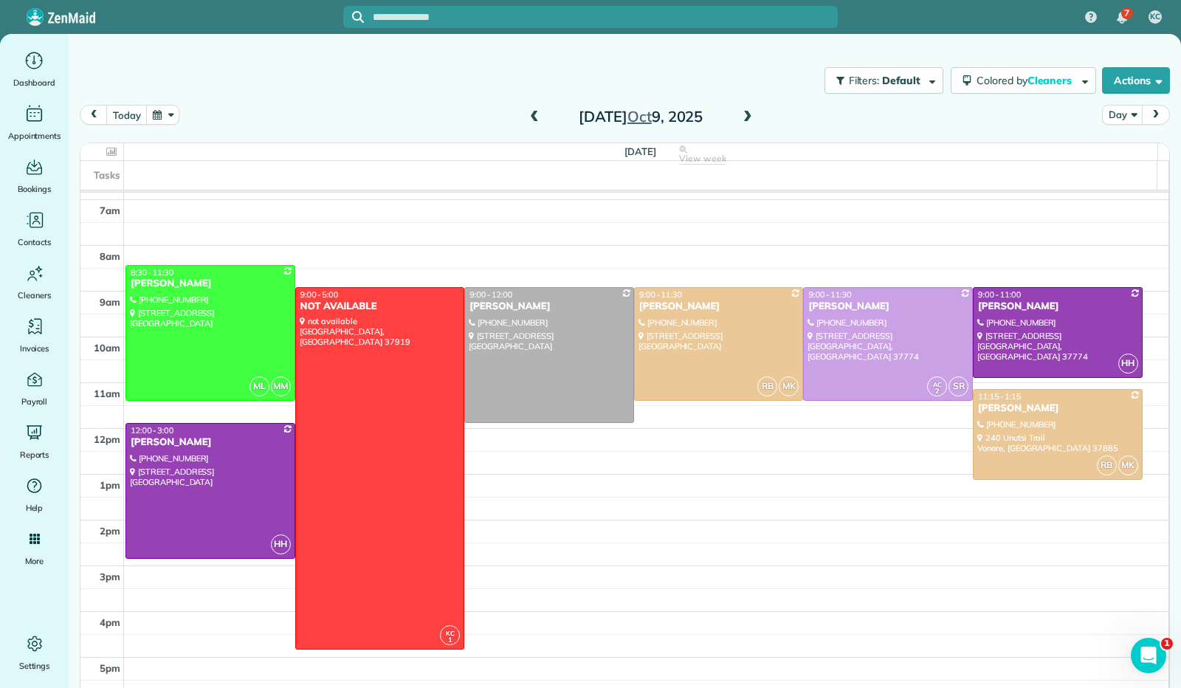
click at [740, 114] on span at bounding box center [748, 117] width 16 height 13
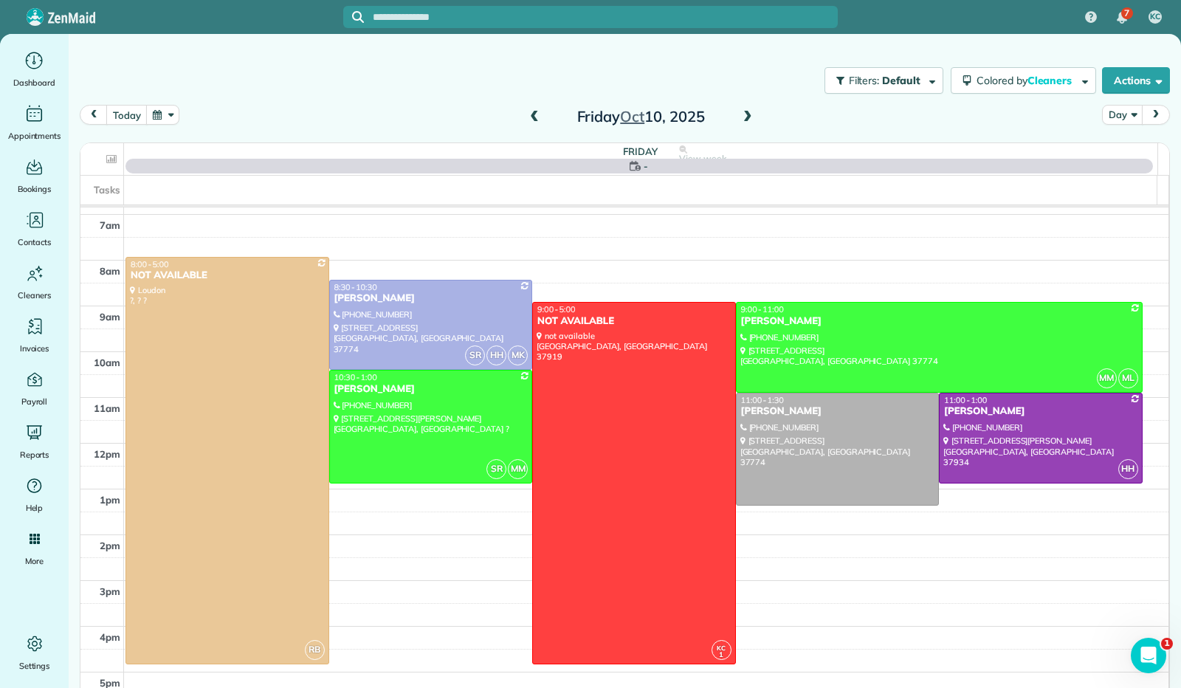
click at [533, 120] on span at bounding box center [534, 117] width 16 height 13
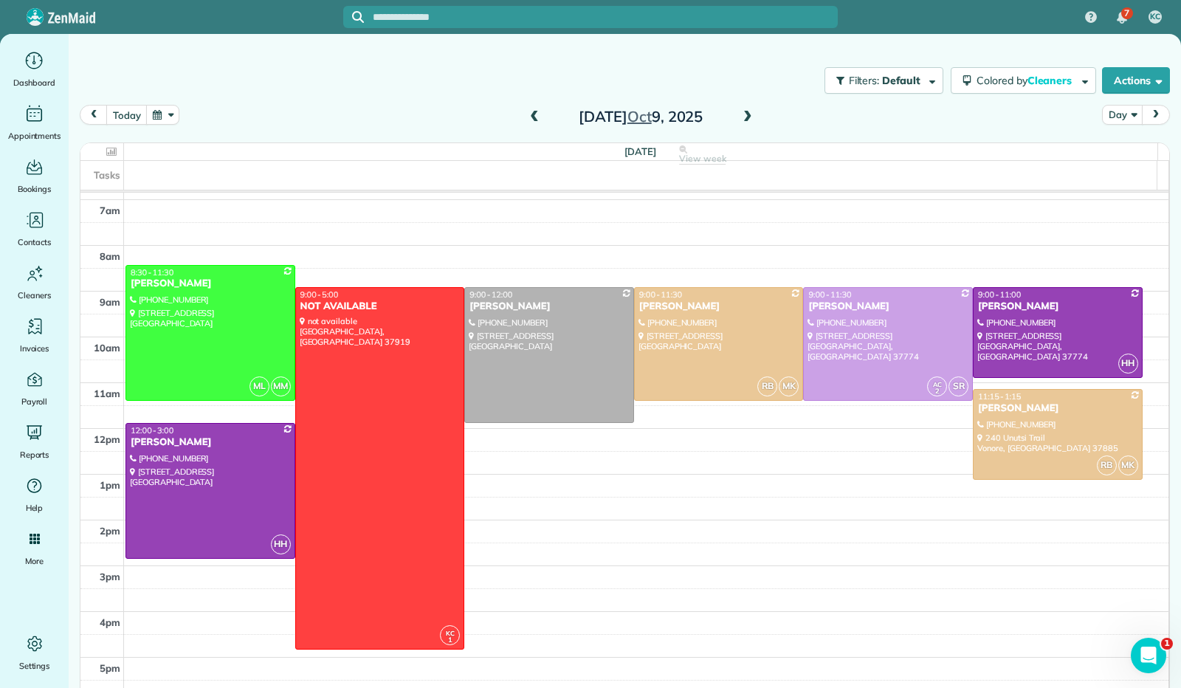
click at [533, 120] on span at bounding box center [534, 117] width 16 height 13
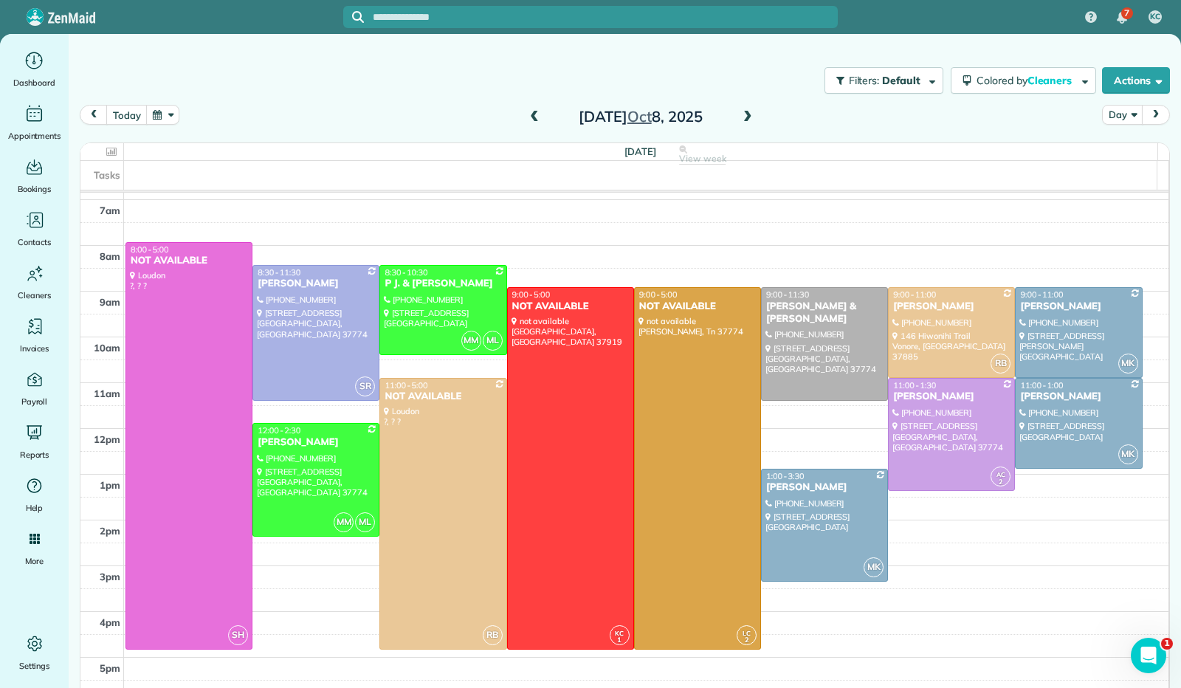
drag, startPoint x: 455, startPoint y: 61, endPoint x: 489, endPoint y: 723, distance: 662.3
drag, startPoint x: 489, startPoint y: 723, endPoint x: 530, endPoint y: 117, distance: 607.5
click at [530, 117] on span at bounding box center [534, 117] width 16 height 13
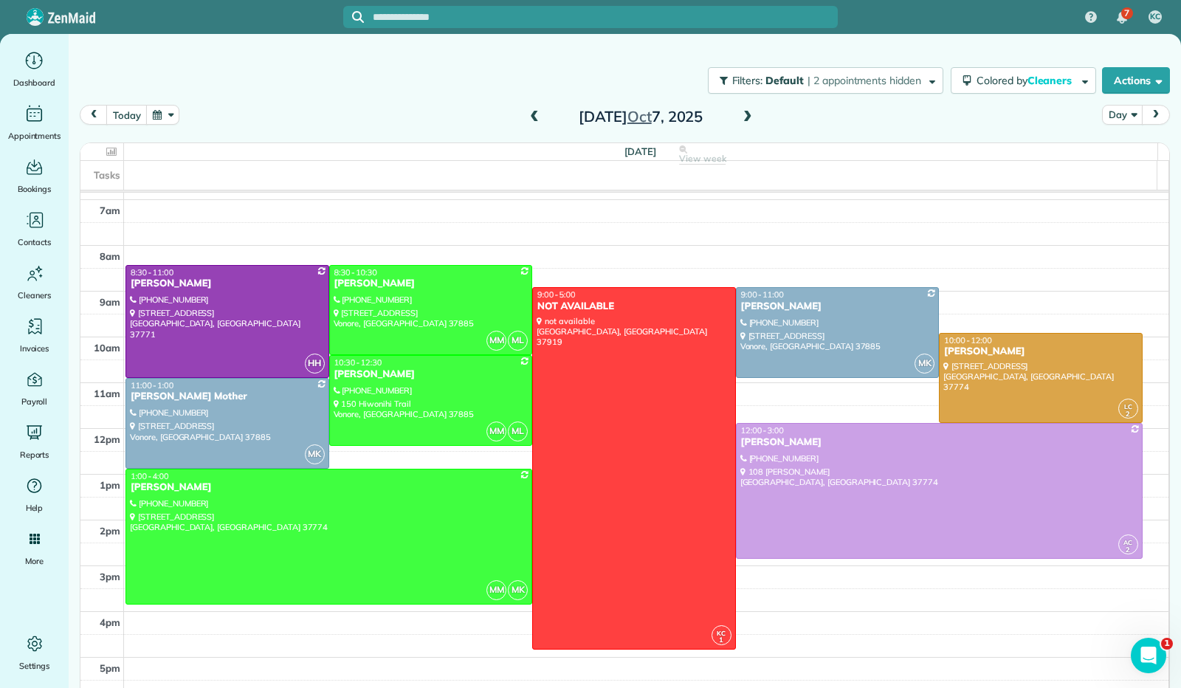
click at [527, 117] on span at bounding box center [534, 117] width 16 height 13
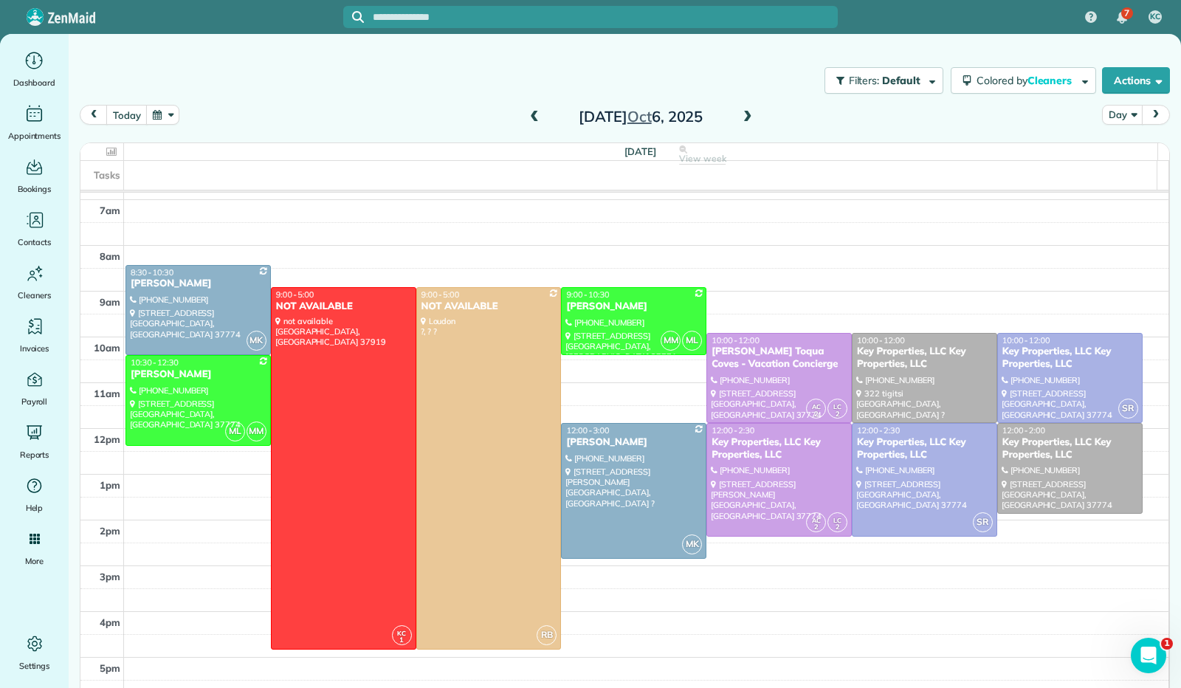
click at [527, 117] on span at bounding box center [534, 117] width 16 height 13
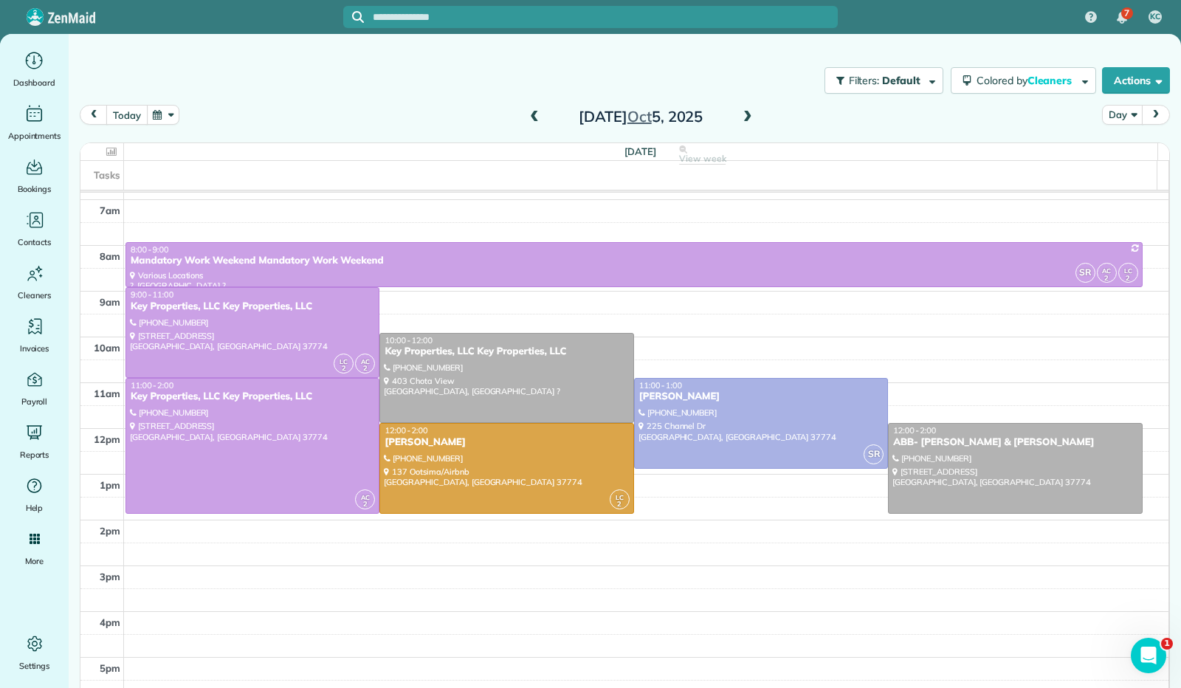
click at [127, 119] on button "today" at bounding box center [126, 115] width 41 height 20
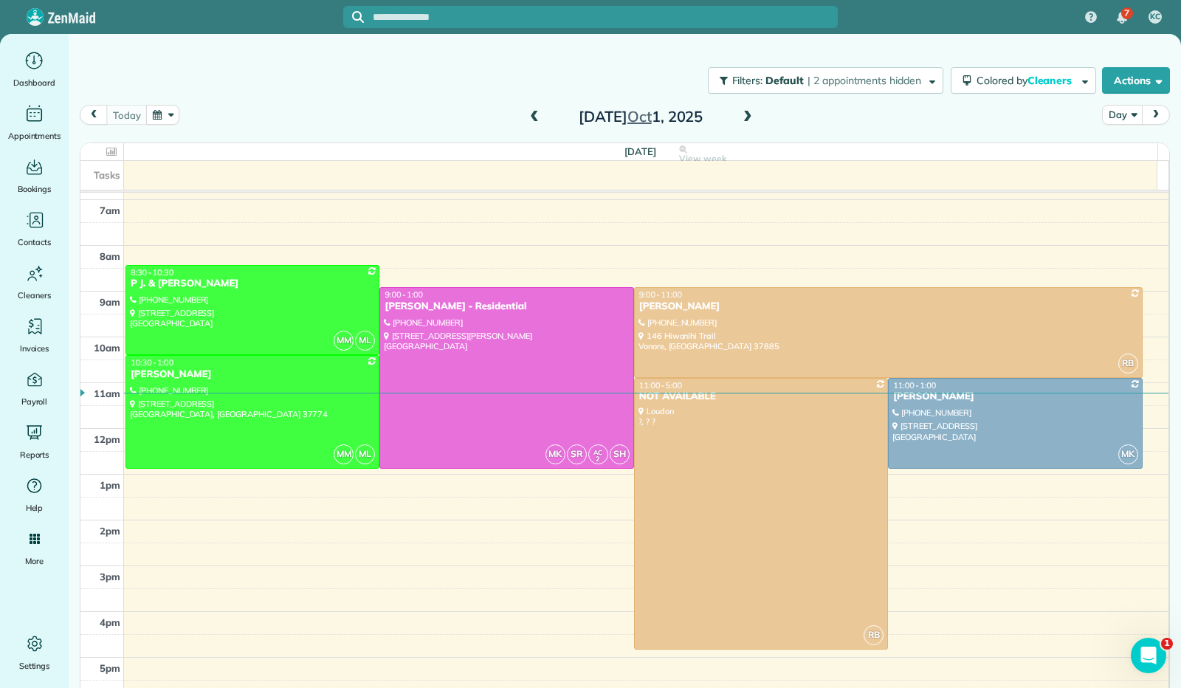
click at [740, 122] on span at bounding box center [748, 117] width 16 height 13
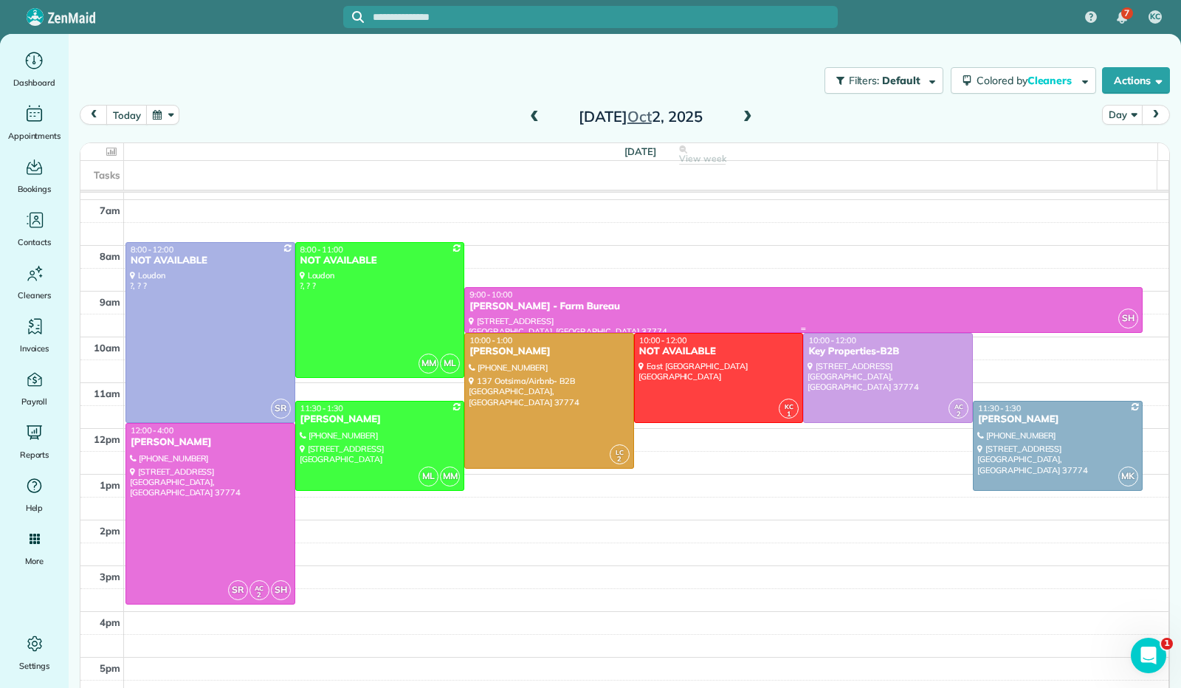
click at [674, 299] on div "9:00 - 10:00" at bounding box center [803, 294] width 669 height 10
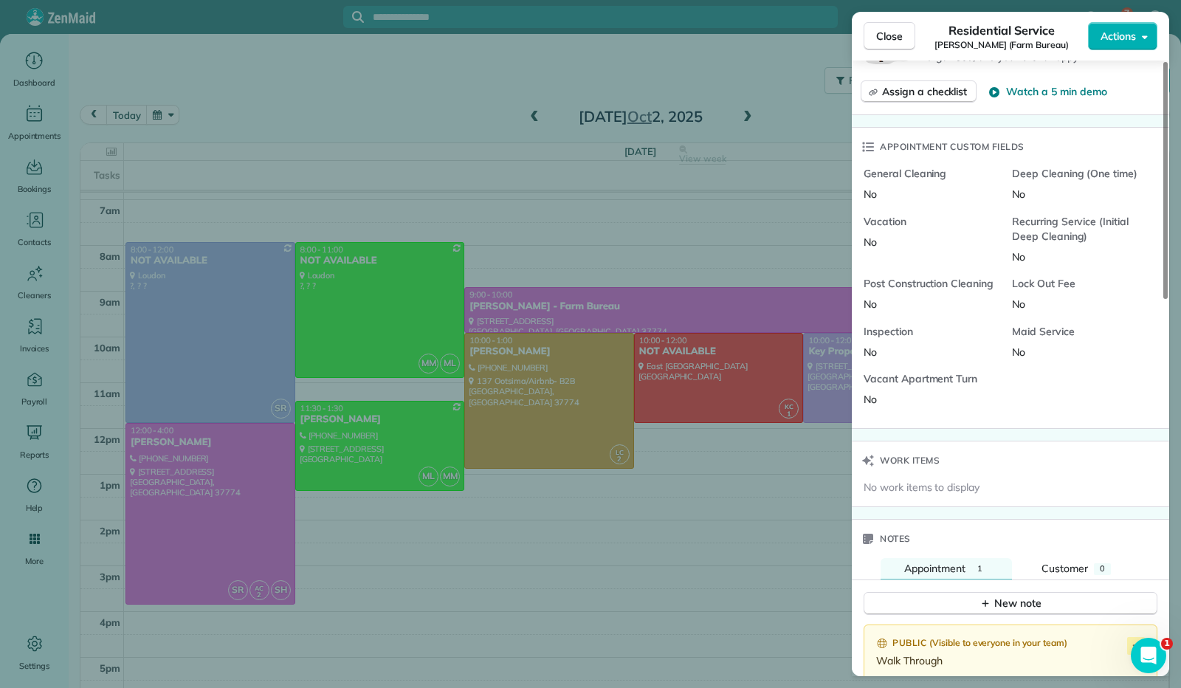
scroll to position [886, 0]
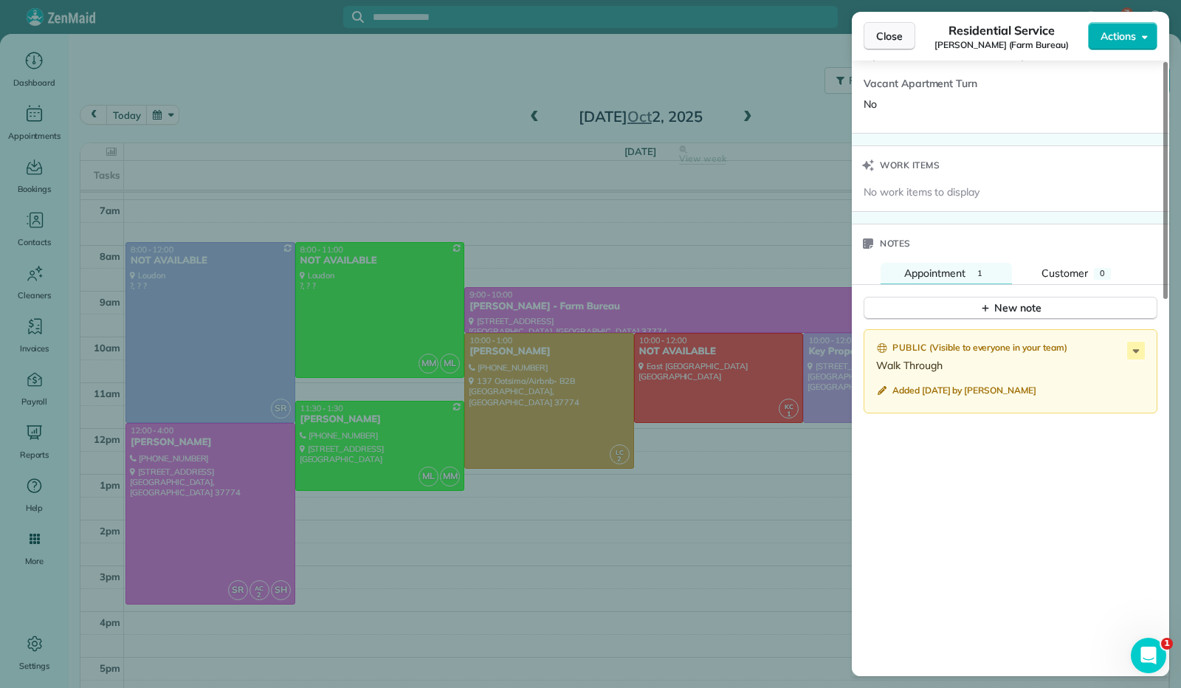
click at [880, 35] on span "Close" at bounding box center [889, 36] width 27 height 15
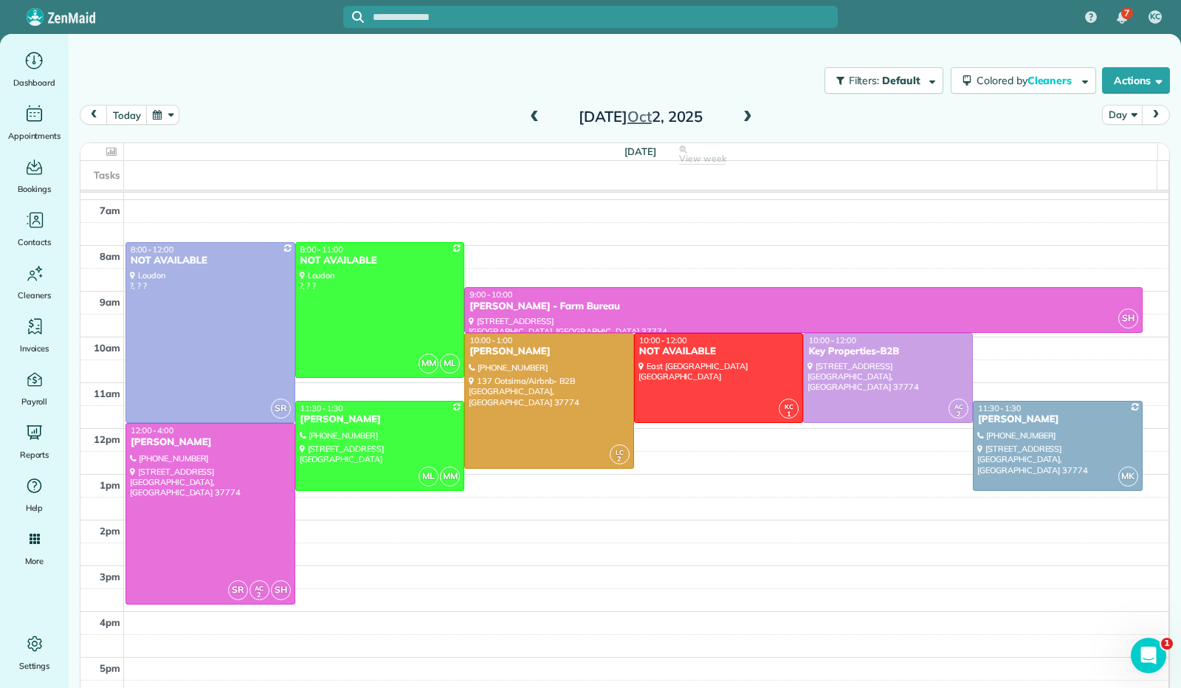
click at [740, 117] on span at bounding box center [748, 117] width 16 height 13
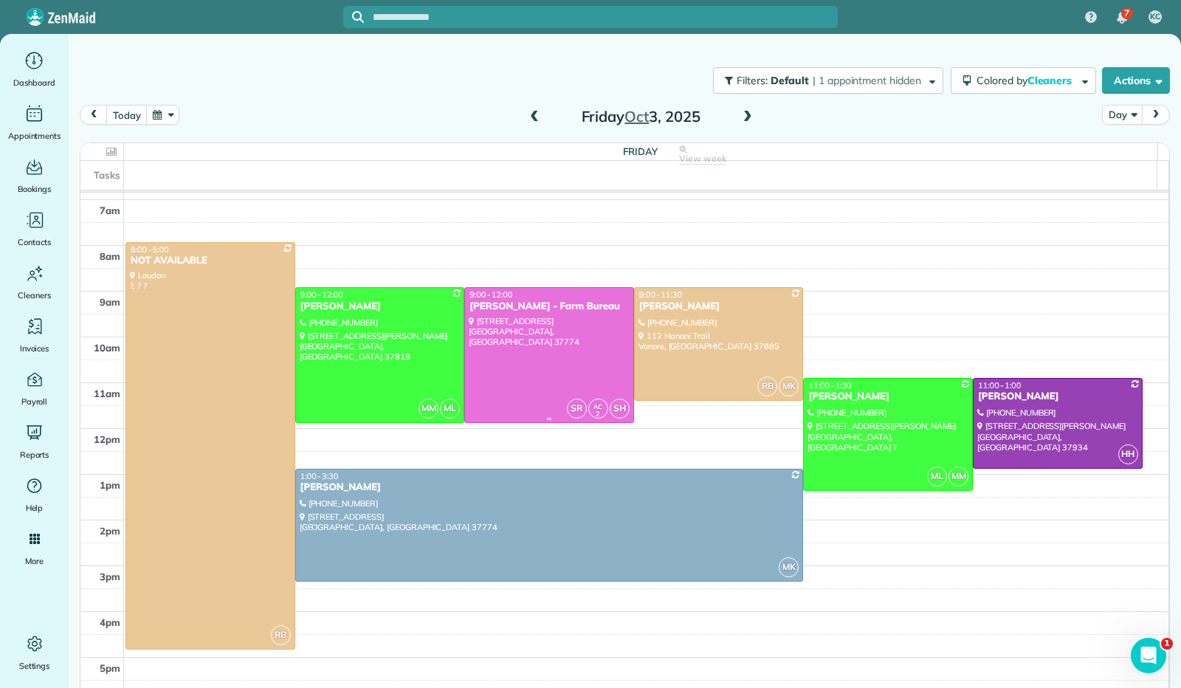
click at [577, 317] on div at bounding box center [549, 355] width 168 height 134
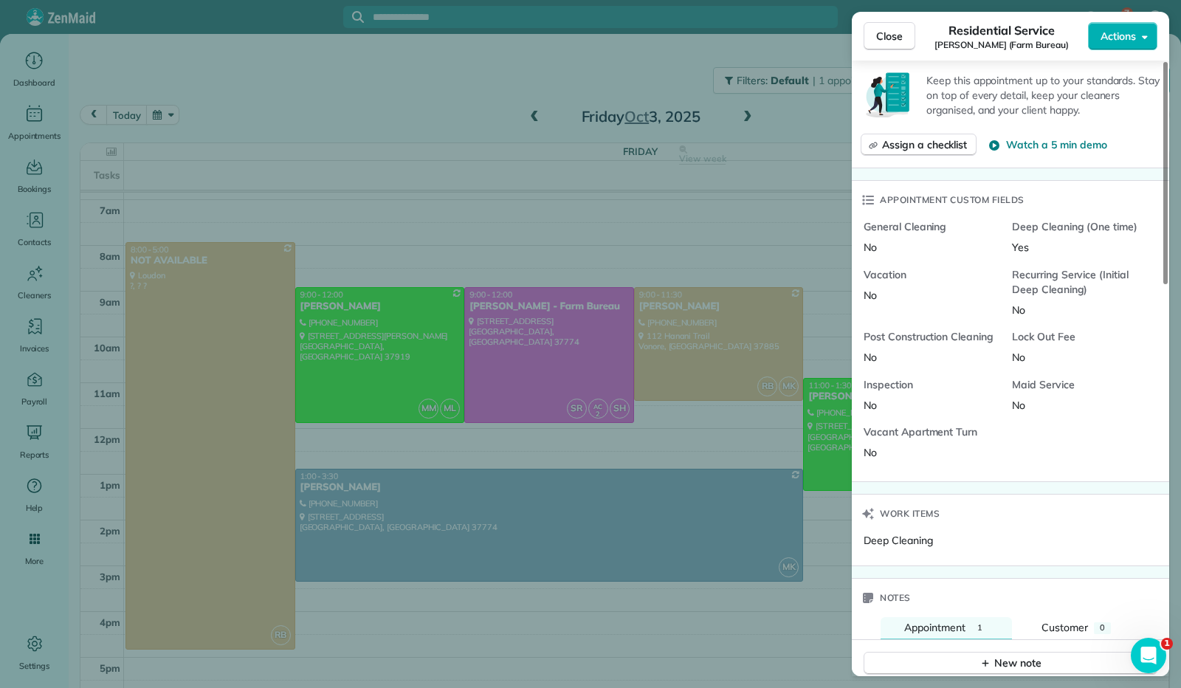
scroll to position [1034, 0]
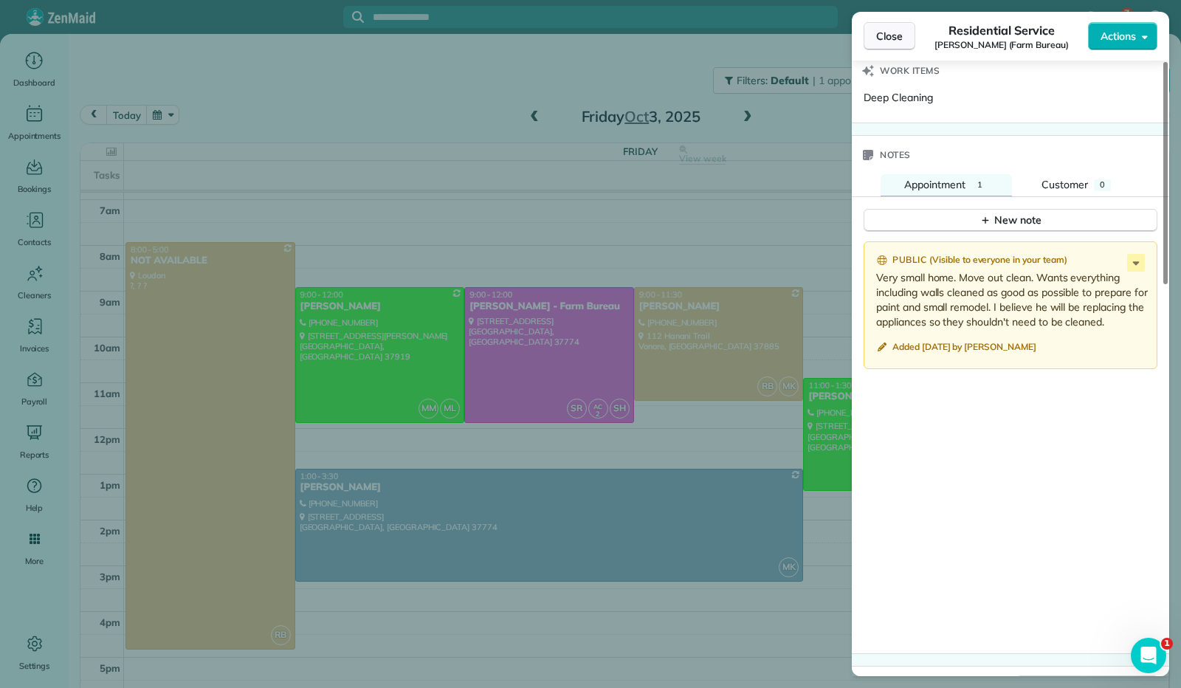
click at [870, 38] on button "Close" at bounding box center [890, 36] width 52 height 28
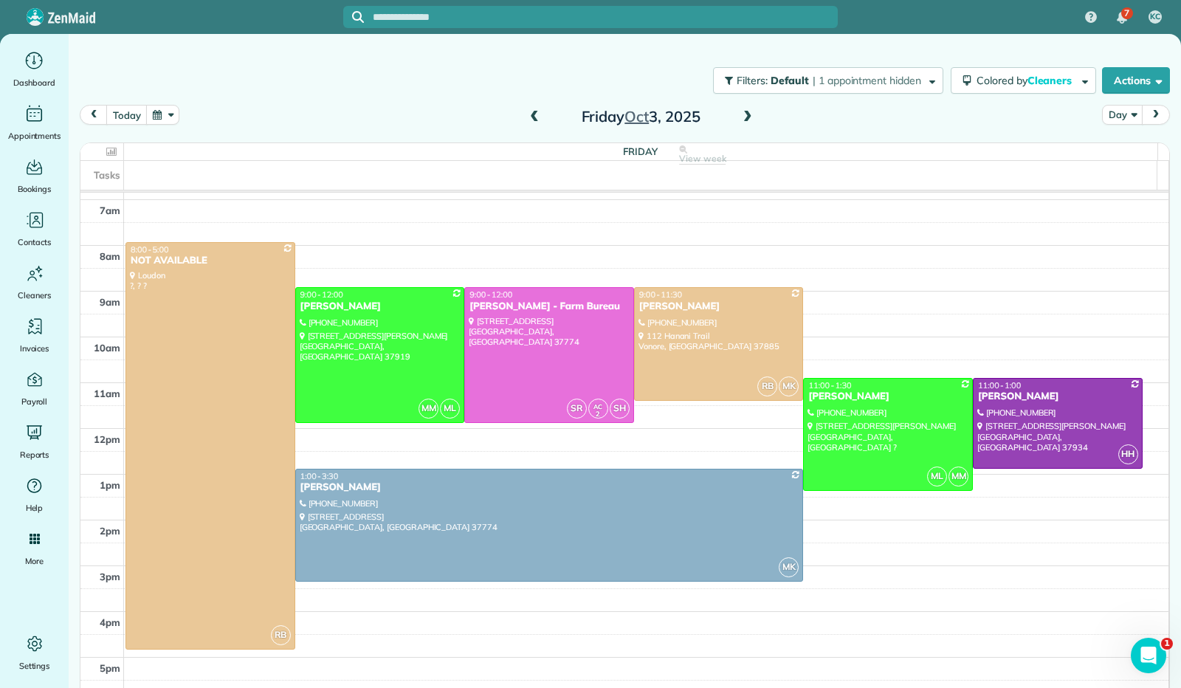
click at [740, 117] on span at bounding box center [748, 117] width 16 height 13
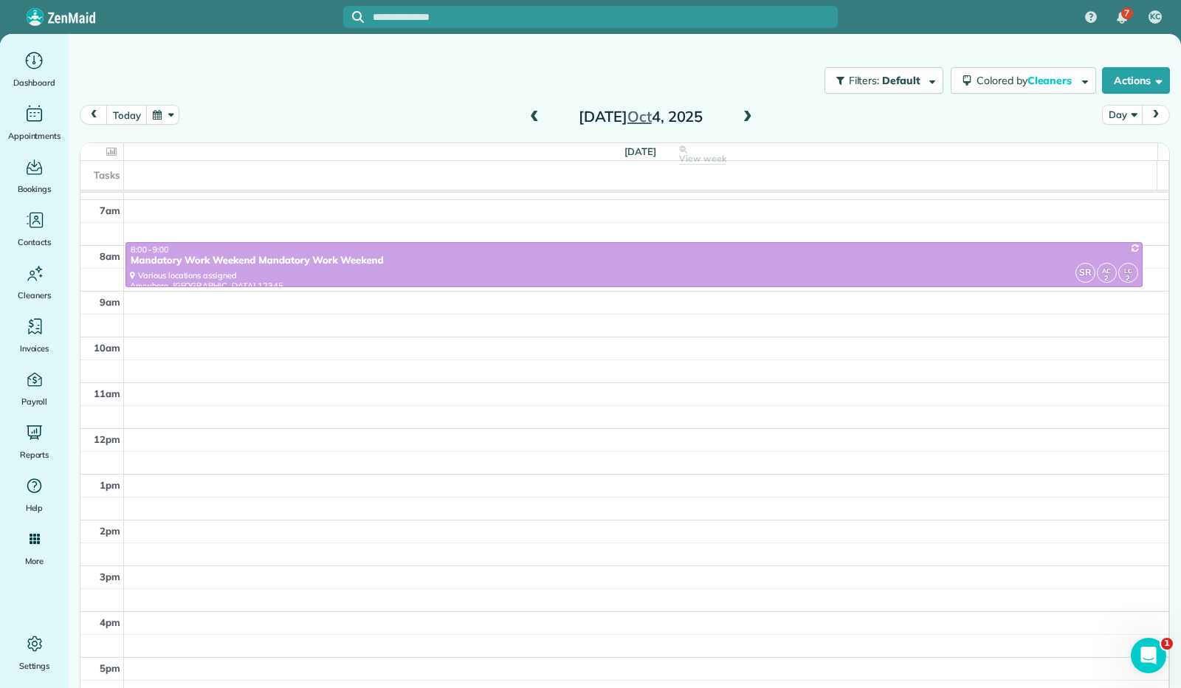
click at [740, 117] on span at bounding box center [748, 117] width 16 height 13
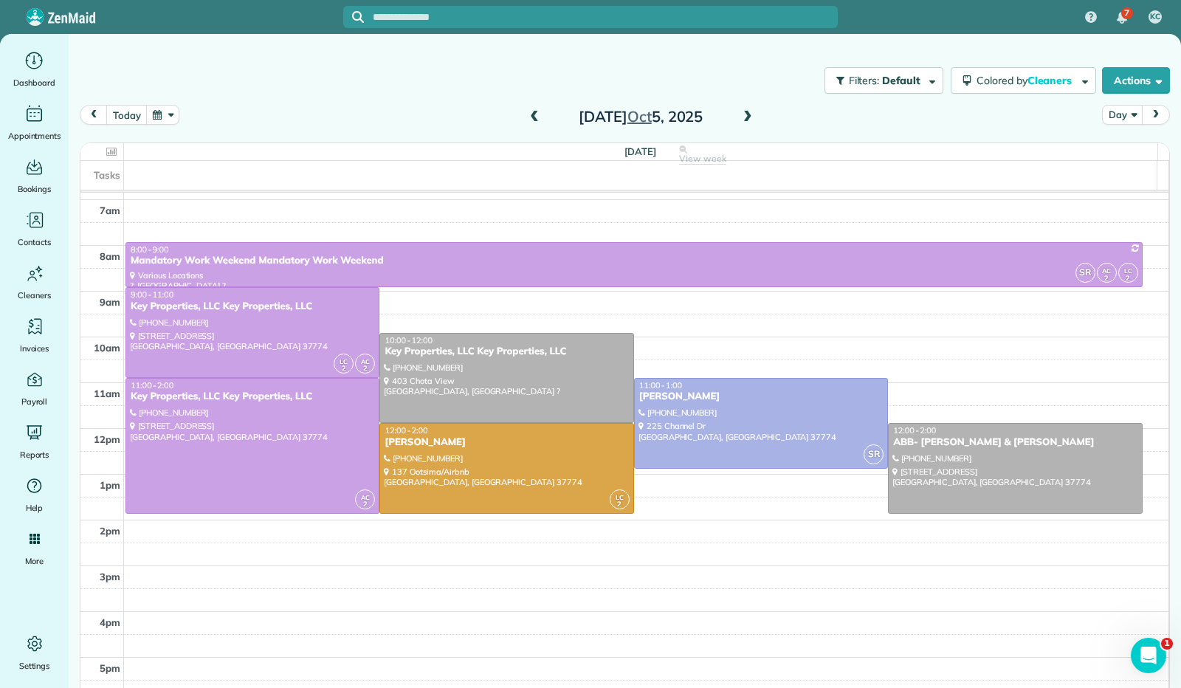
click at [530, 122] on span at bounding box center [534, 117] width 16 height 13
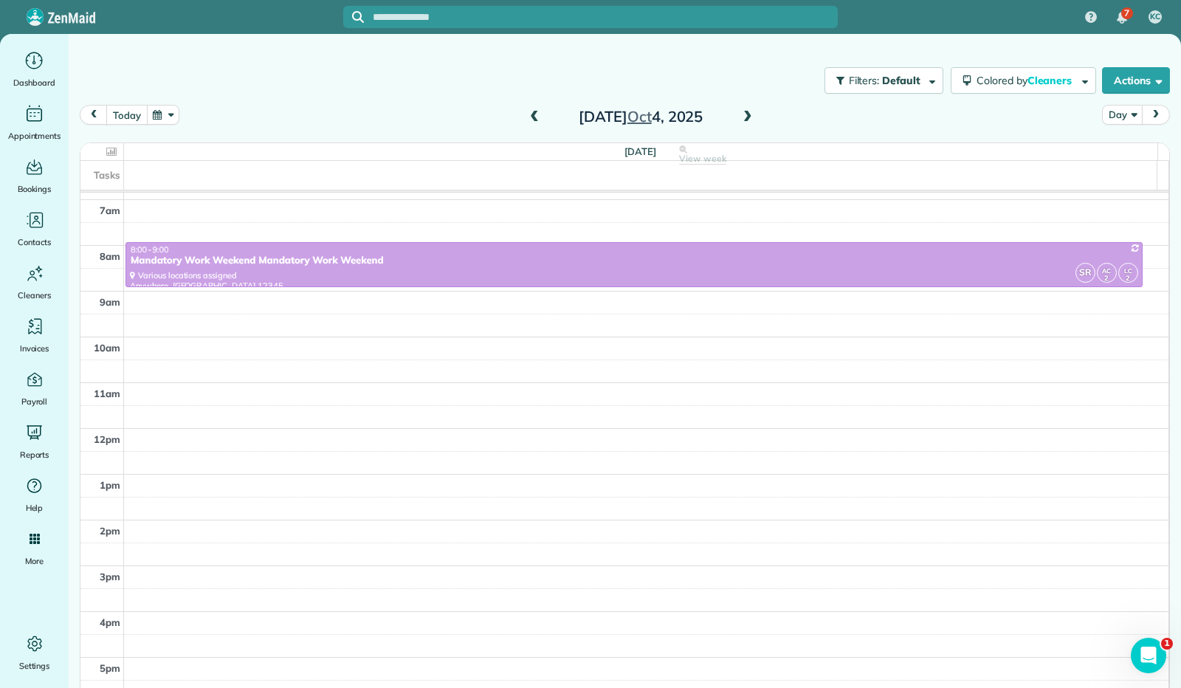
click at [126, 111] on button "today" at bounding box center [126, 115] width 41 height 20
